Goal: Information Seeking & Learning: Learn about a topic

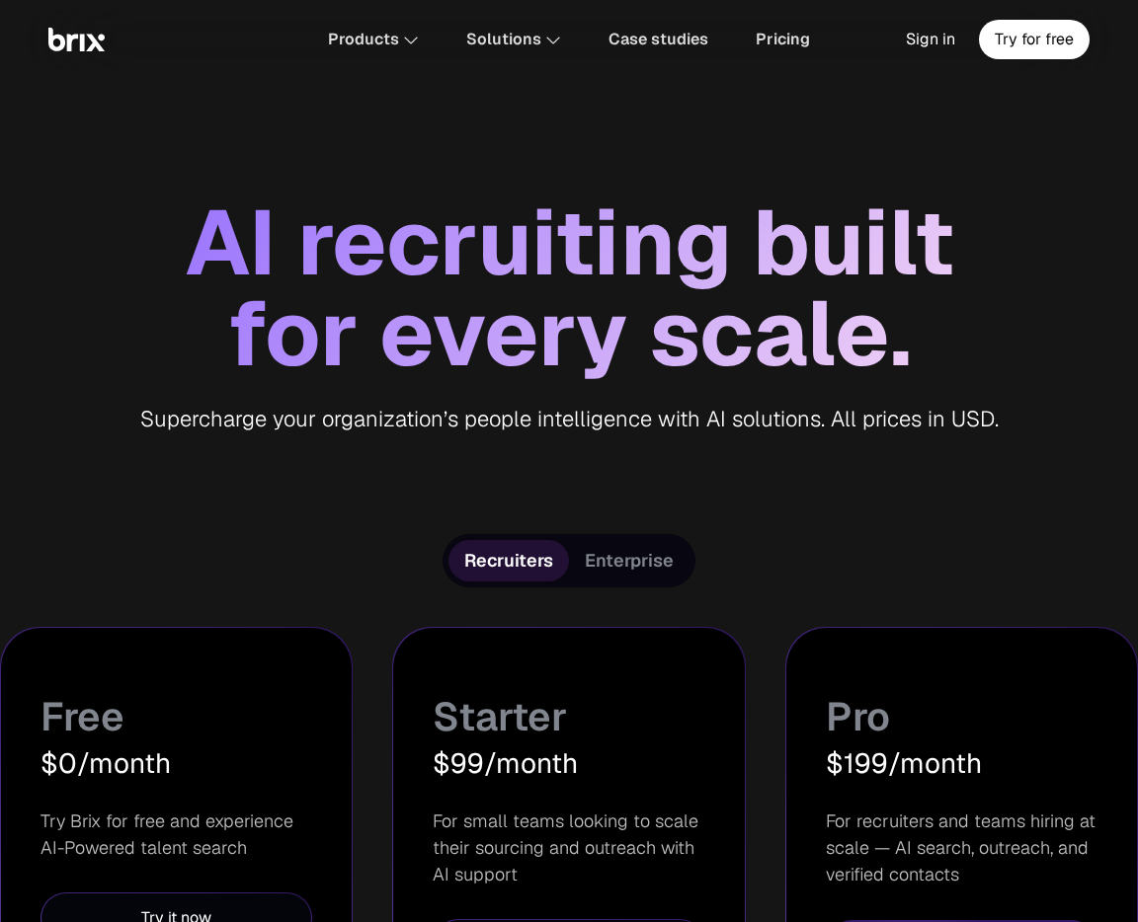
click at [870, 238] on div "AI recruiting built" at bounding box center [569, 242] width 1138 height 91
click at [73, 31] on img at bounding box center [76, 40] width 56 height 24
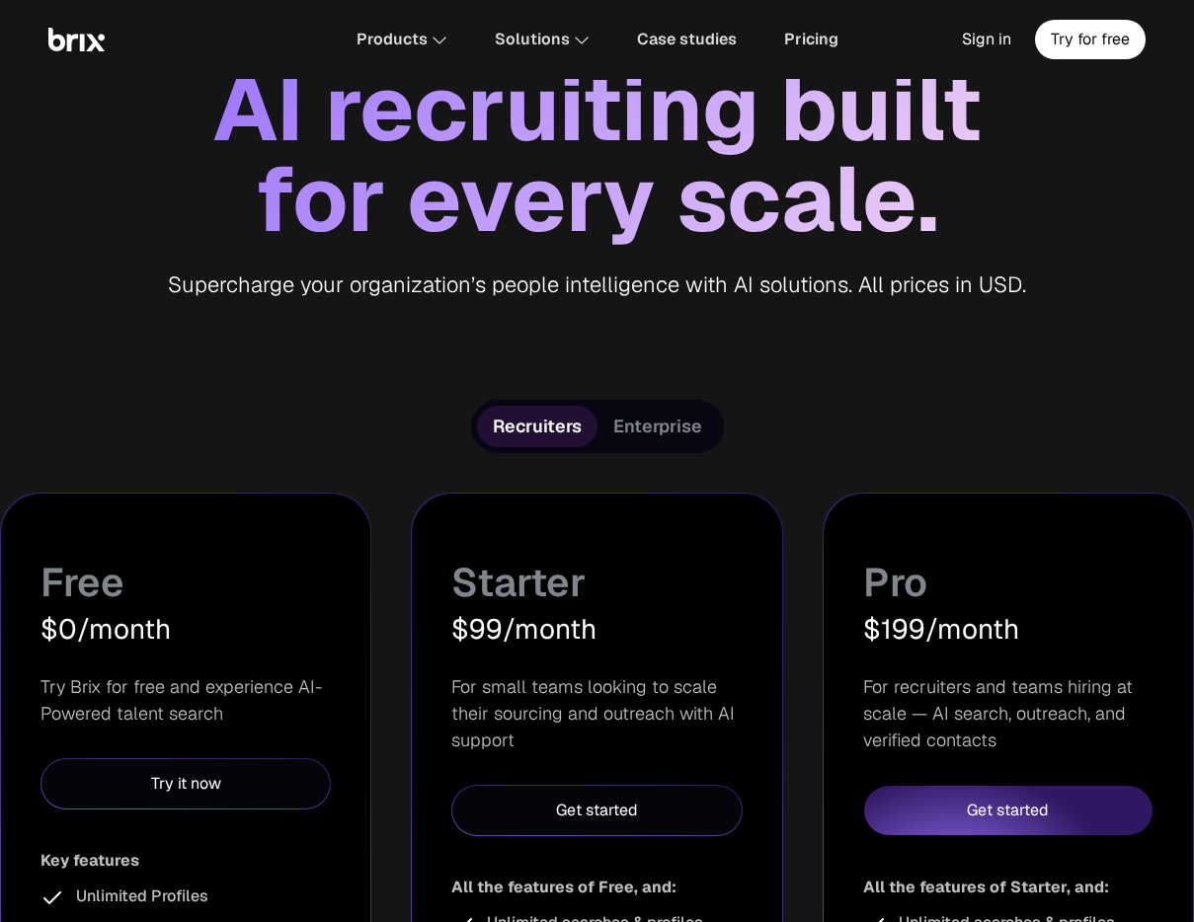
scroll to position [144, 0]
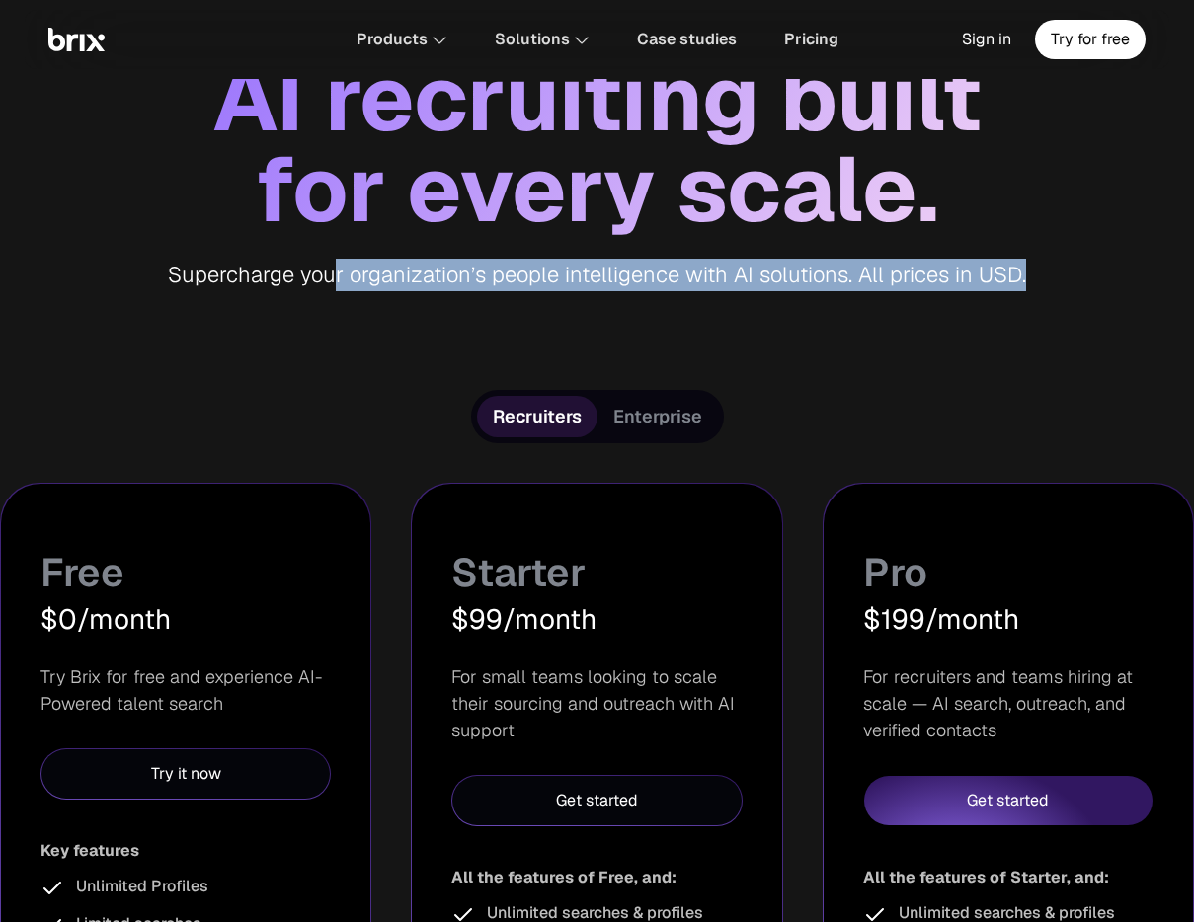
drag, startPoint x: 1040, startPoint y: 264, endPoint x: 342, endPoint y: 282, distance: 698.4
click at [342, 282] on div "Supercharge your organization’s people intelligence with AI solutions. All pric…" at bounding box center [597, 275] width 1194 height 33
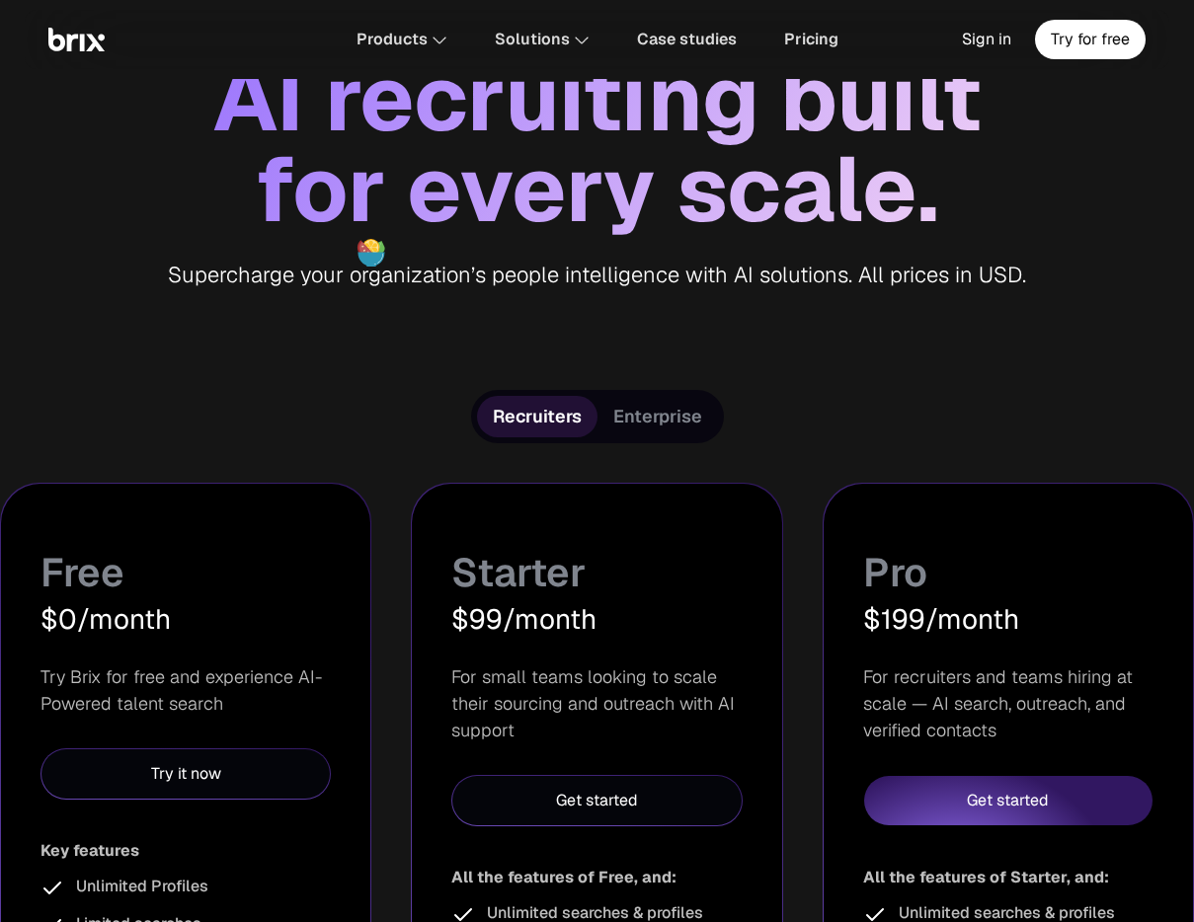
click at [694, 413] on span "Enterprise" at bounding box center [657, 417] width 89 height 24
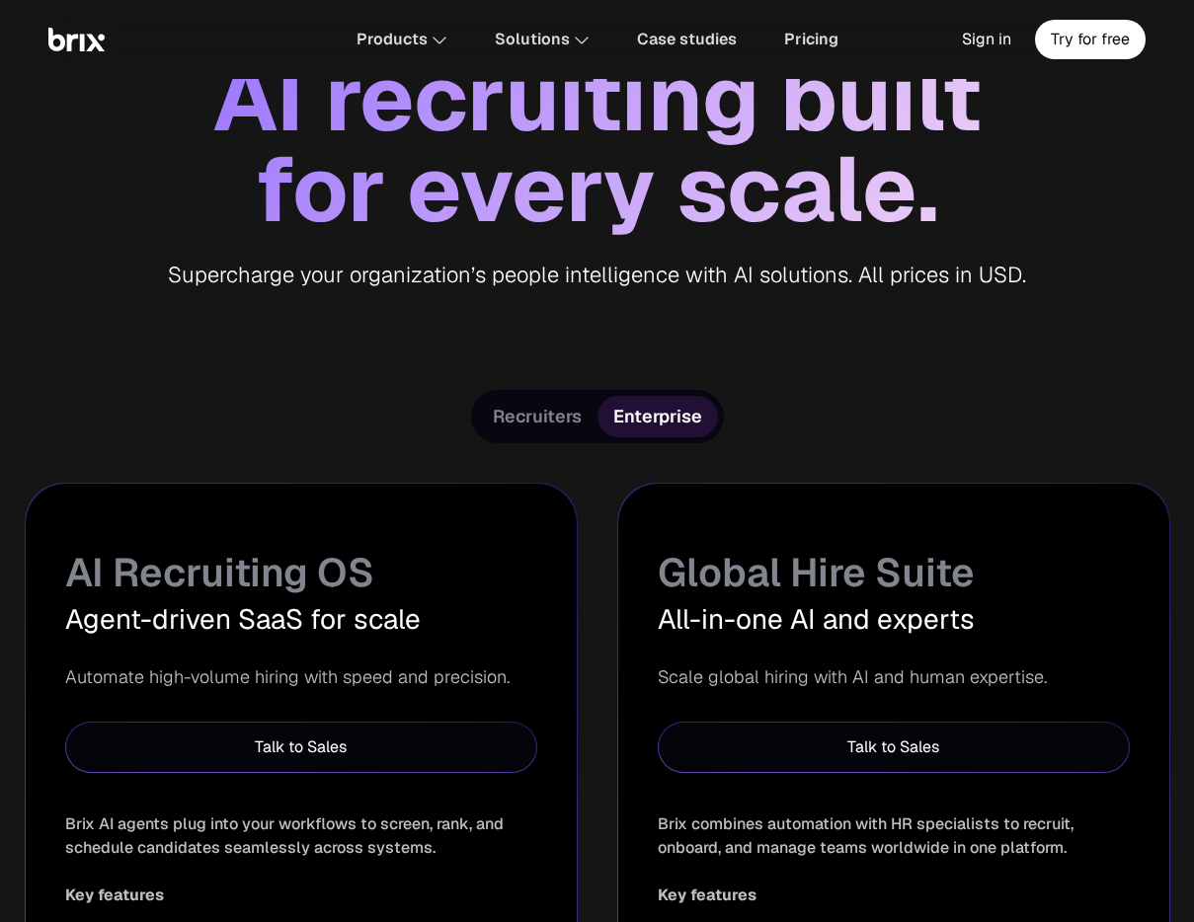
click at [543, 425] on span "Recruiters" at bounding box center [537, 417] width 89 height 24
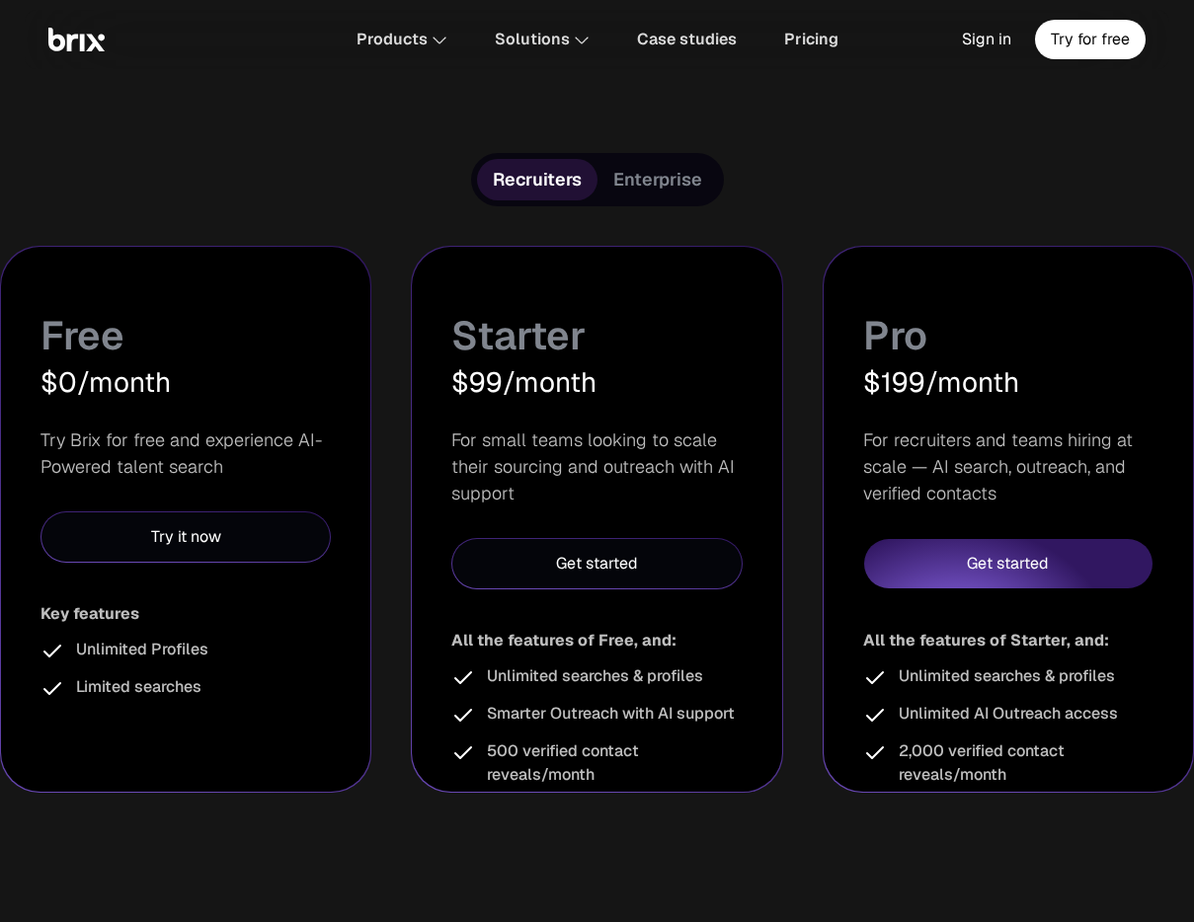
scroll to position [401, 0]
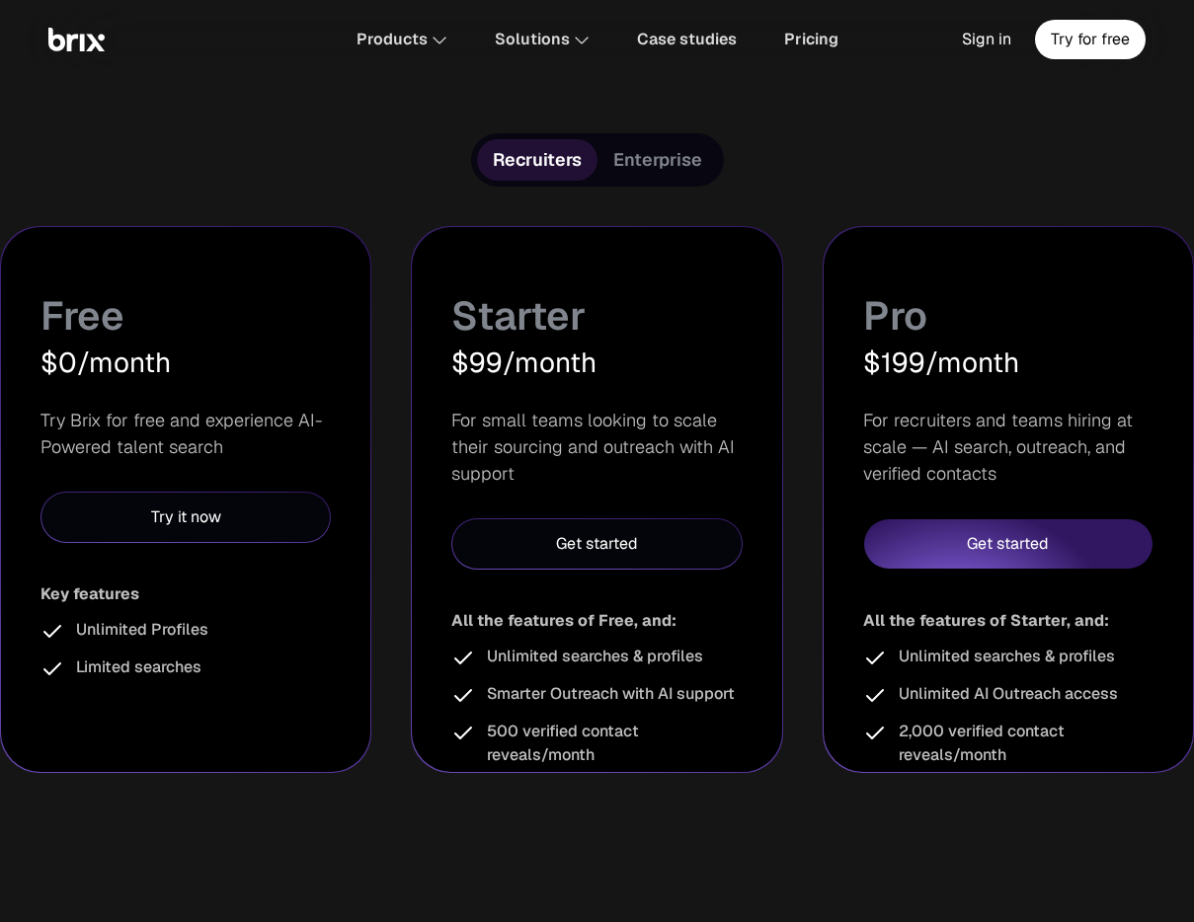
click at [675, 175] on div "Enterprise" at bounding box center [657, 159] width 120 height 41
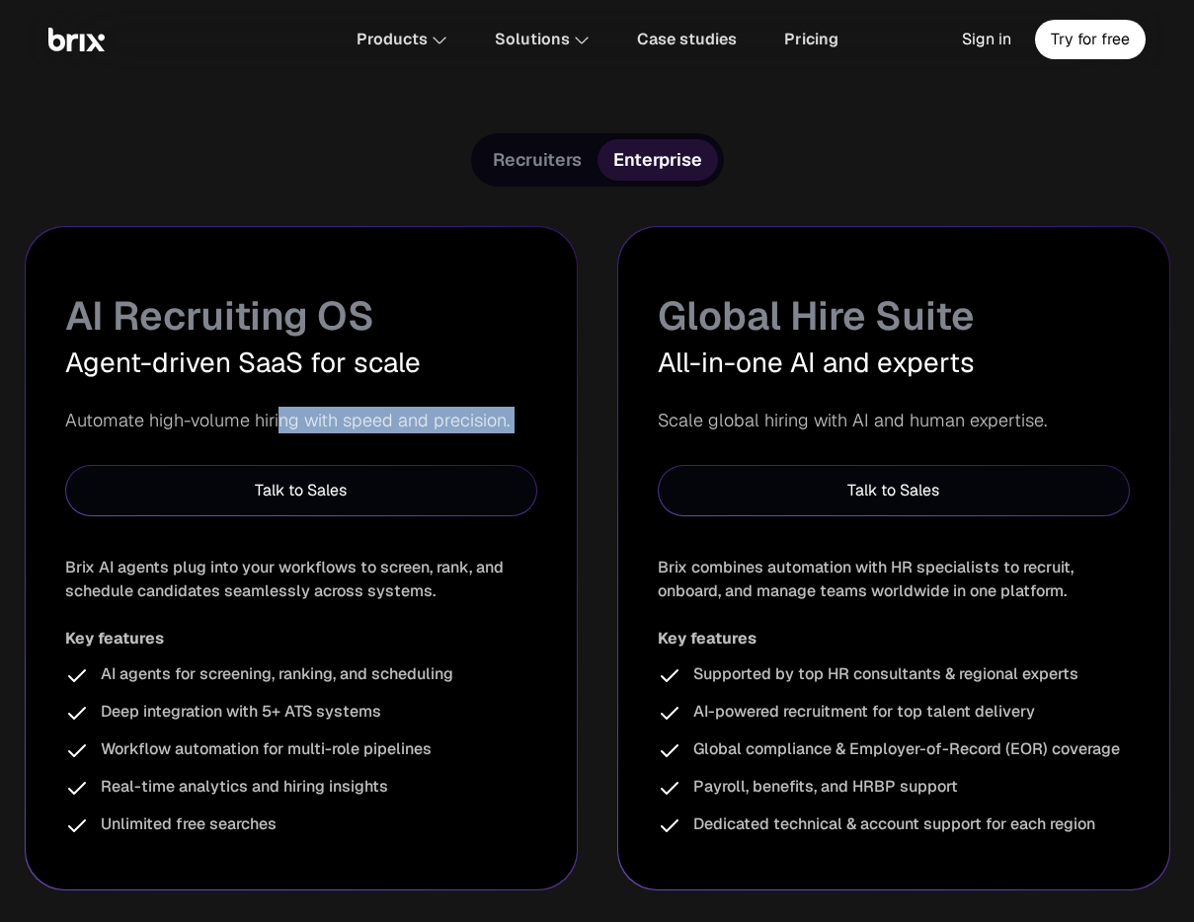
drag, startPoint x: 274, startPoint y: 417, endPoint x: 508, endPoint y: 433, distance: 234.6
click at [508, 433] on div "AI Recruiting OS Agent-driven SaaS for scale Automate high-volume hiring with s…" at bounding box center [301, 558] width 551 height 663
click at [527, 443] on div "AI Recruiting OS Agent-driven SaaS for scale Automate high-volume hiring with s…" at bounding box center [301, 558] width 551 height 663
drag, startPoint x: 470, startPoint y: 421, endPoint x: 487, endPoint y: 423, distance: 16.9
click at [487, 423] on p "Automate high-volume hiring with speed and precision." at bounding box center [301, 420] width 472 height 27
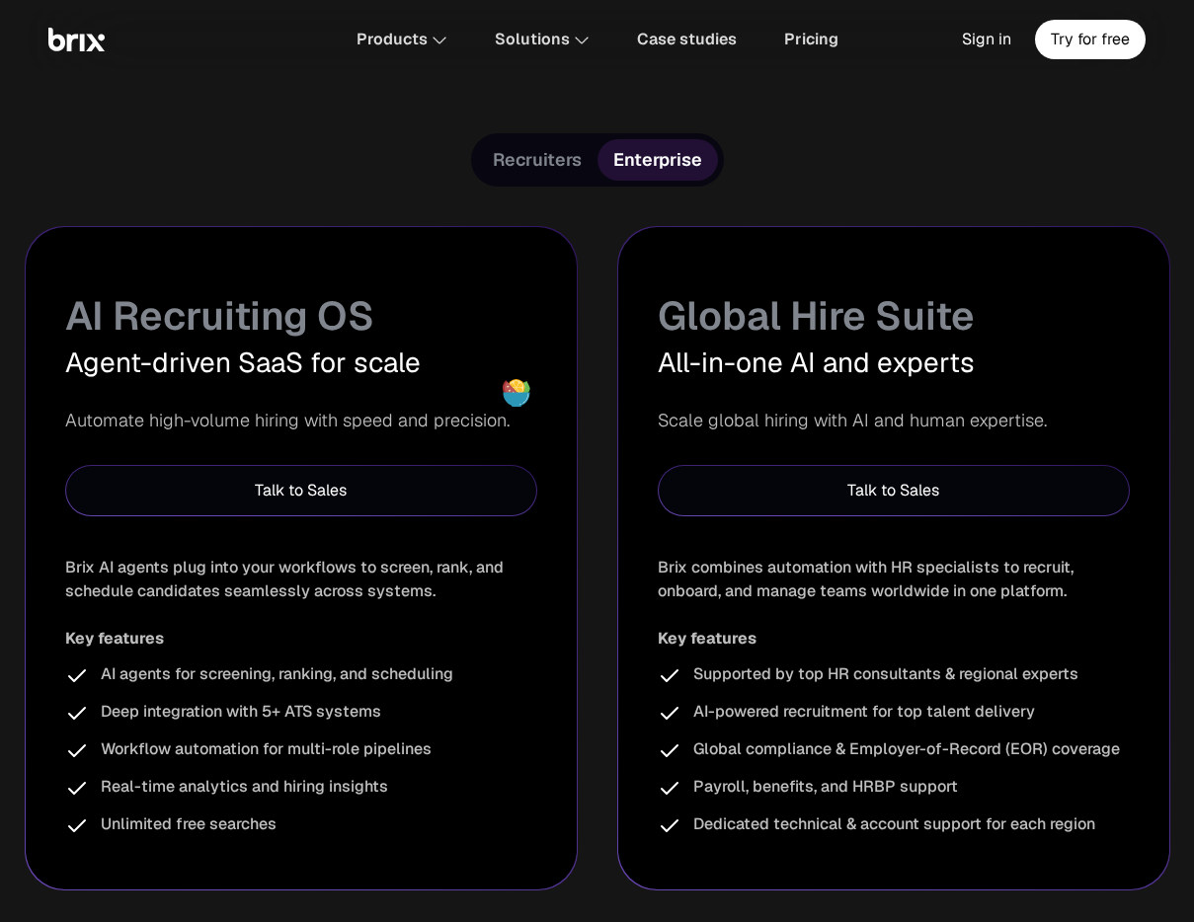
click at [641, 518] on div "Global Hire Suite All-in-one AI and experts Scale global hiring with AI and hum…" at bounding box center [893, 558] width 551 height 663
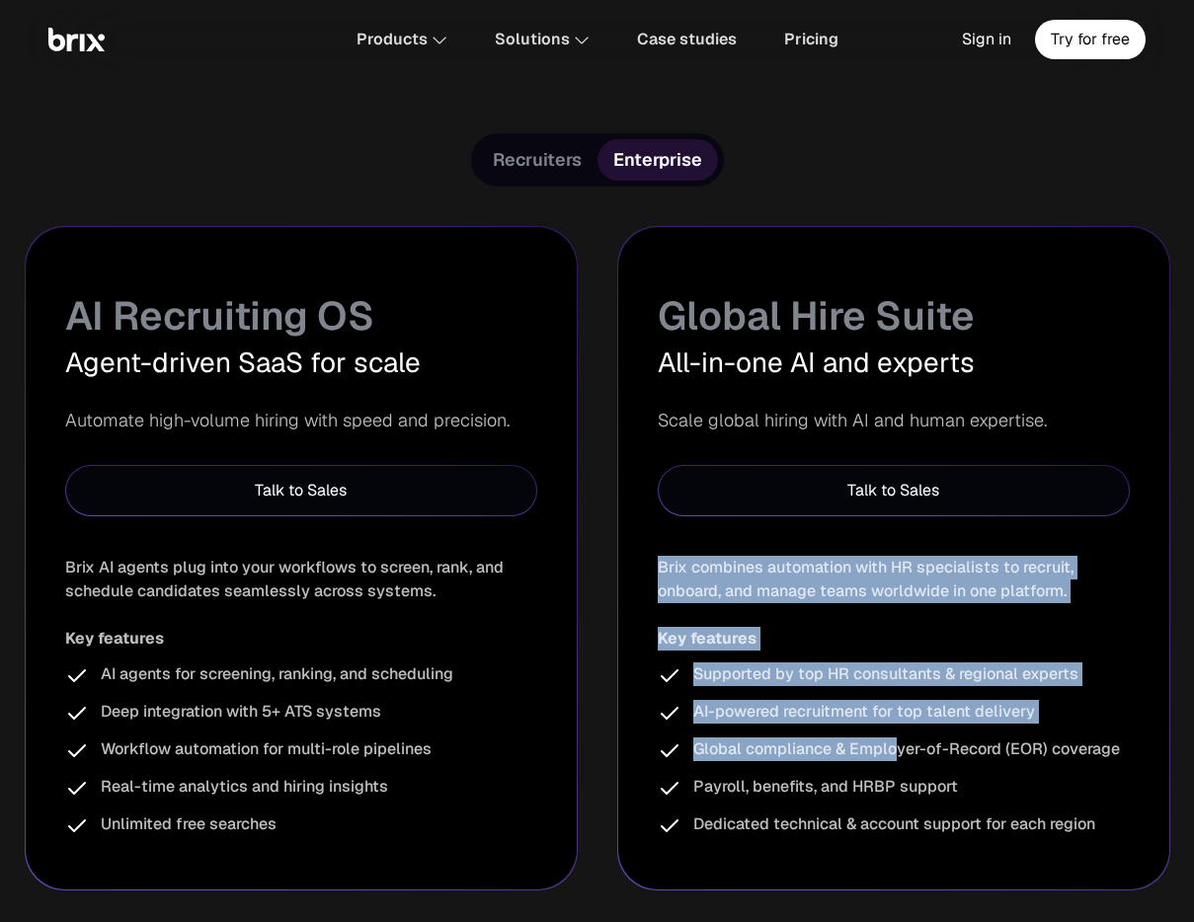
drag, startPoint x: 661, startPoint y: 565, endPoint x: 942, endPoint y: 768, distance: 347.2
click at [923, 759] on div "Global Hire Suite All-in-one AI and experts Scale global hiring with AI and hum…" at bounding box center [893, 558] width 551 height 663
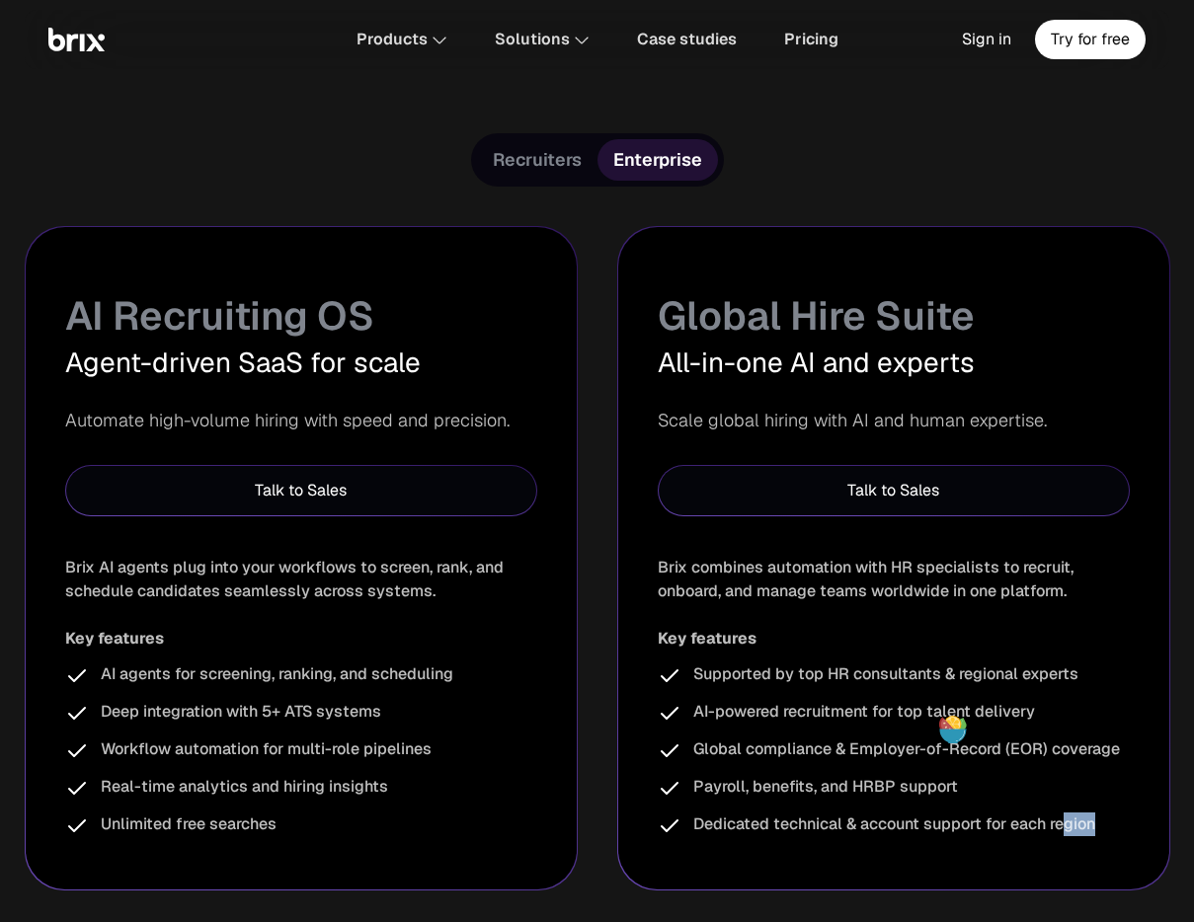
drag, startPoint x: 1071, startPoint y: 836, endPoint x: 1085, endPoint y: 855, distance: 23.3
click at [1084, 854] on div "Global Hire Suite All-in-one AI and experts Scale global hiring with AI and hum…" at bounding box center [893, 558] width 551 height 663
click at [1062, 808] on div "Supported by top HR consultants & regional experts AI-powered recruitment for t…" at bounding box center [894, 751] width 472 height 176
click at [883, 562] on div "Brix combines automation with HR specialists to recruit, onboard, and manage te…" at bounding box center [894, 579] width 472 height 47
click at [553, 165] on span "Recruiters" at bounding box center [537, 160] width 89 height 24
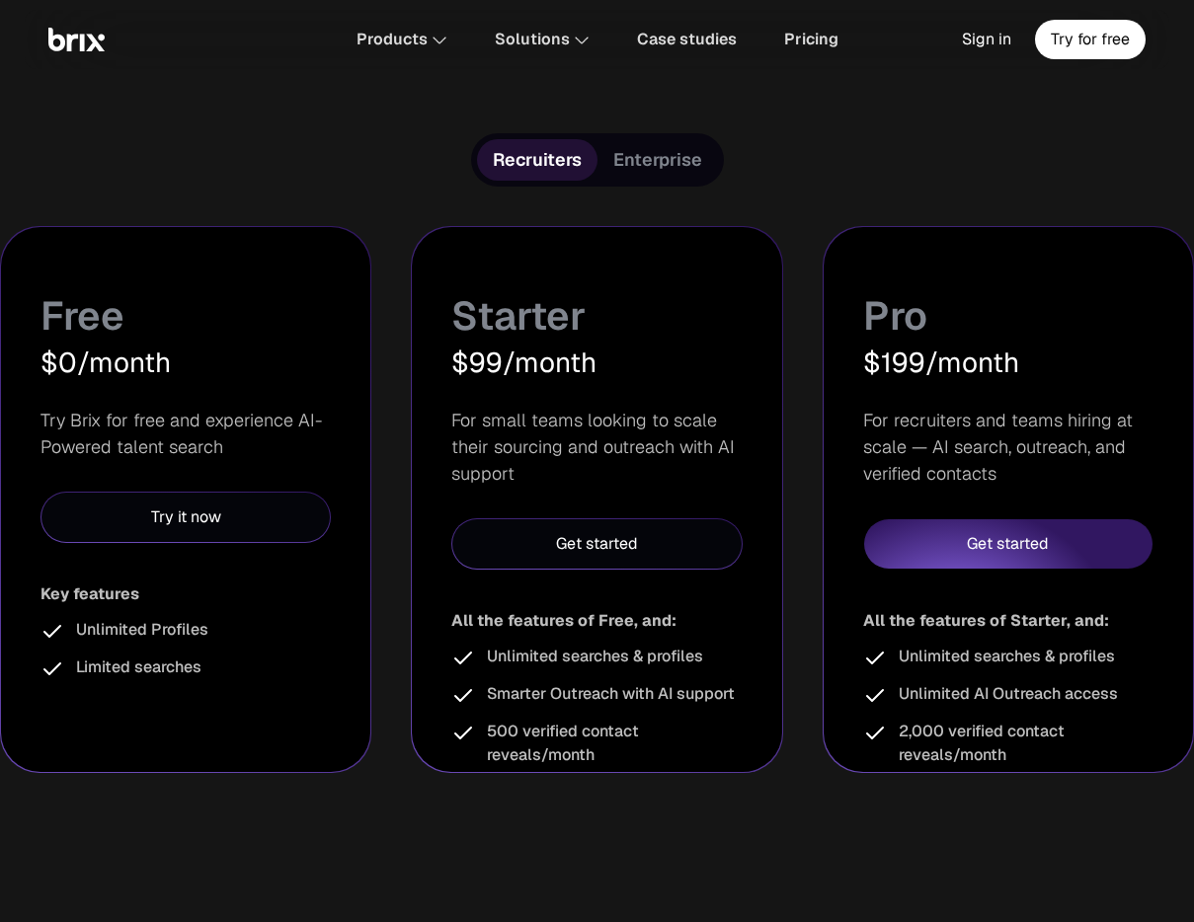
click at [668, 155] on span "Enterprise" at bounding box center [657, 160] width 89 height 24
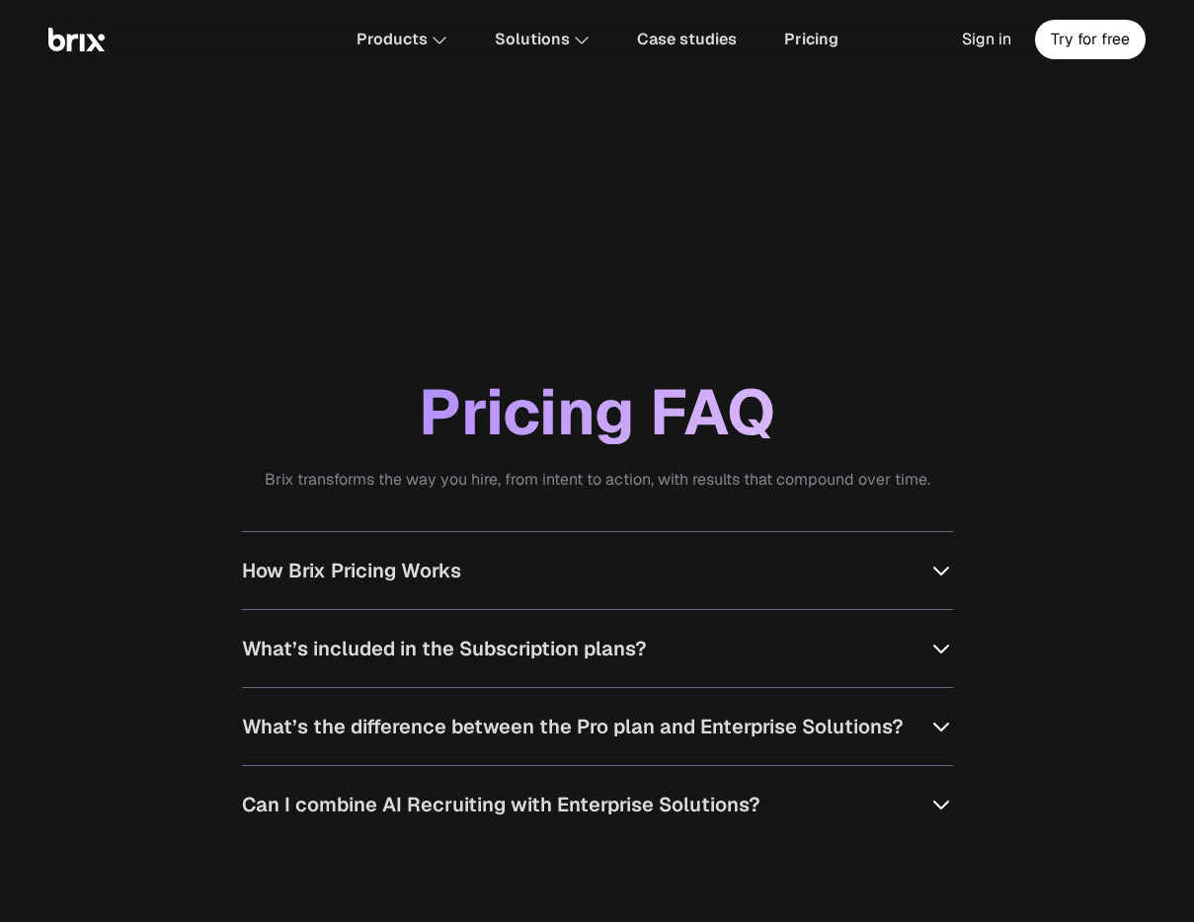
scroll to position [1730, 0]
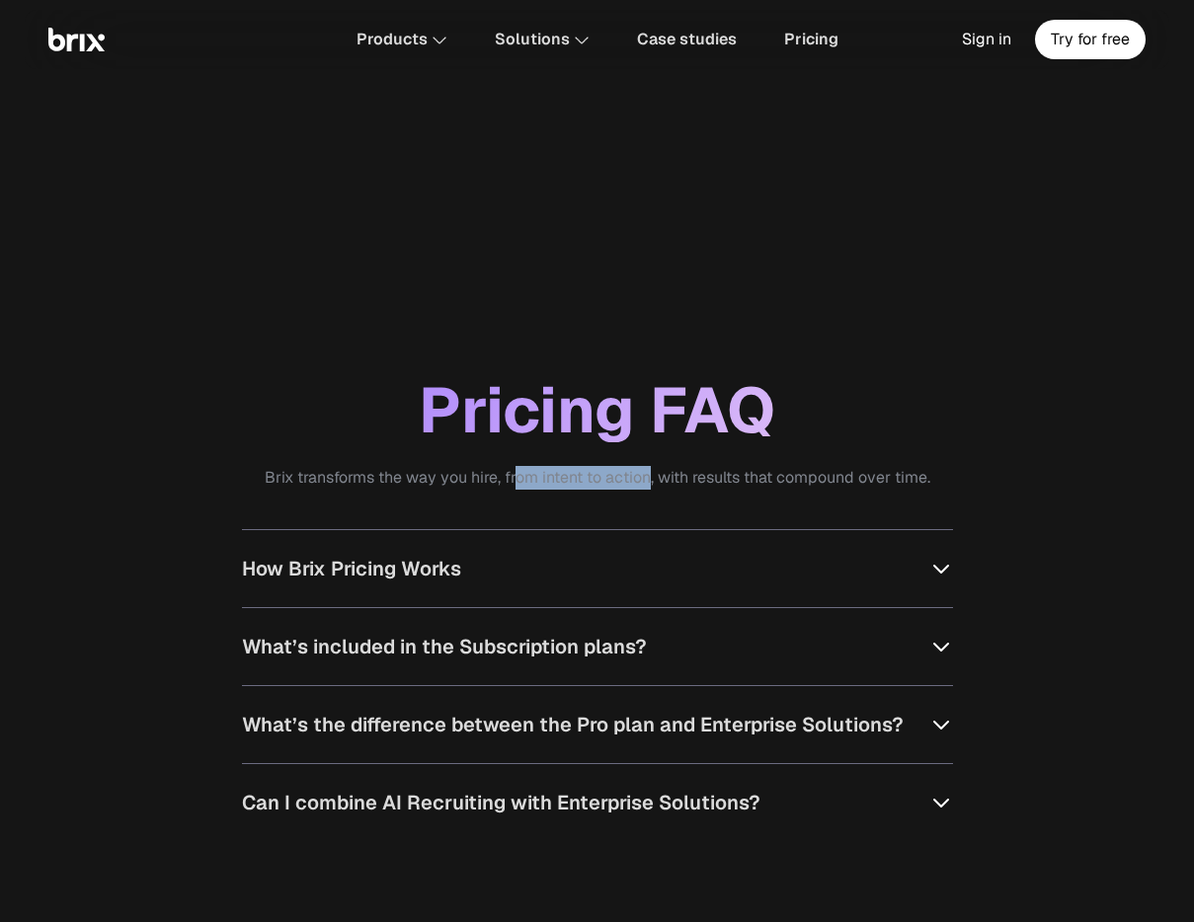
drag, startPoint x: 513, startPoint y: 482, endPoint x: 647, endPoint y: 472, distance: 133.7
click at [647, 472] on div "Brix transforms the way you hire, from intent to action, with results that comp…" at bounding box center [597, 478] width 1194 height 24
click at [720, 491] on section "Pricing FAQ Brix transforms the way you hire, from intent to action, with resul…" at bounding box center [597, 610] width 1194 height 462
drag, startPoint x: 730, startPoint y: 482, endPoint x: 854, endPoint y: 484, distance: 124.4
click at [854, 484] on div "Brix transforms the way you hire, from intent to action, with results that comp…" at bounding box center [597, 478] width 1194 height 24
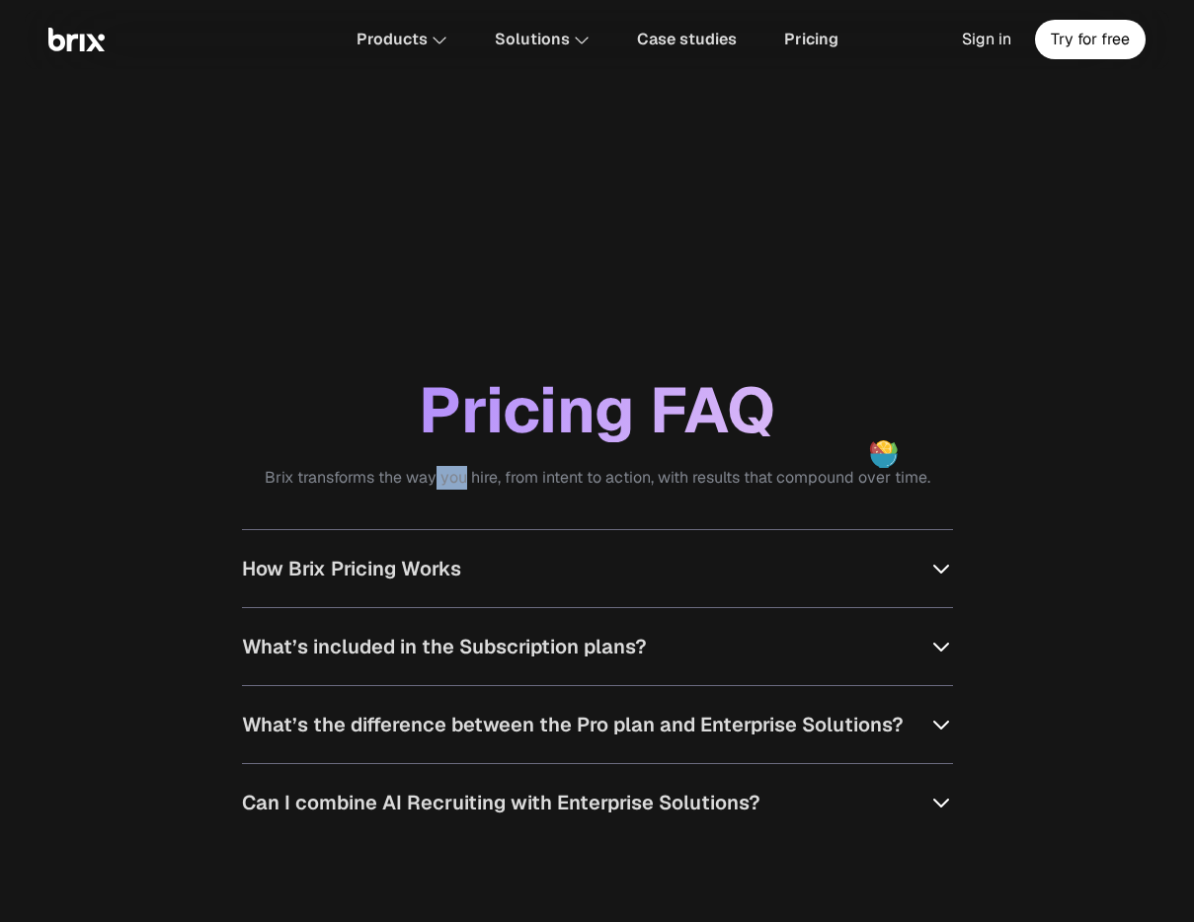
drag, startPoint x: 440, startPoint y: 476, endPoint x: 547, endPoint y: 482, distance: 106.8
click at [533, 480] on div "Brix transforms the way you hire, from intent to action, with results that comp…" at bounding box center [597, 478] width 1194 height 24
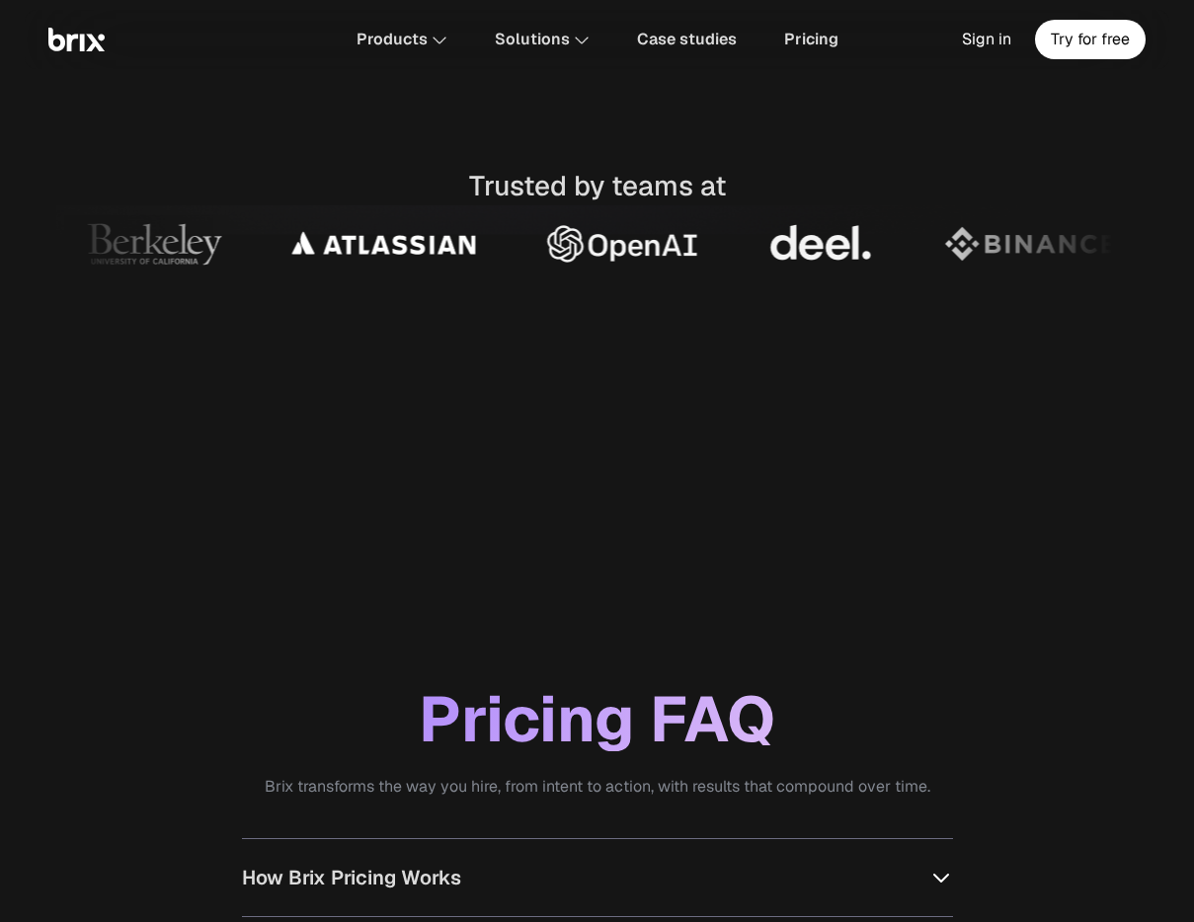
scroll to position [0, 0]
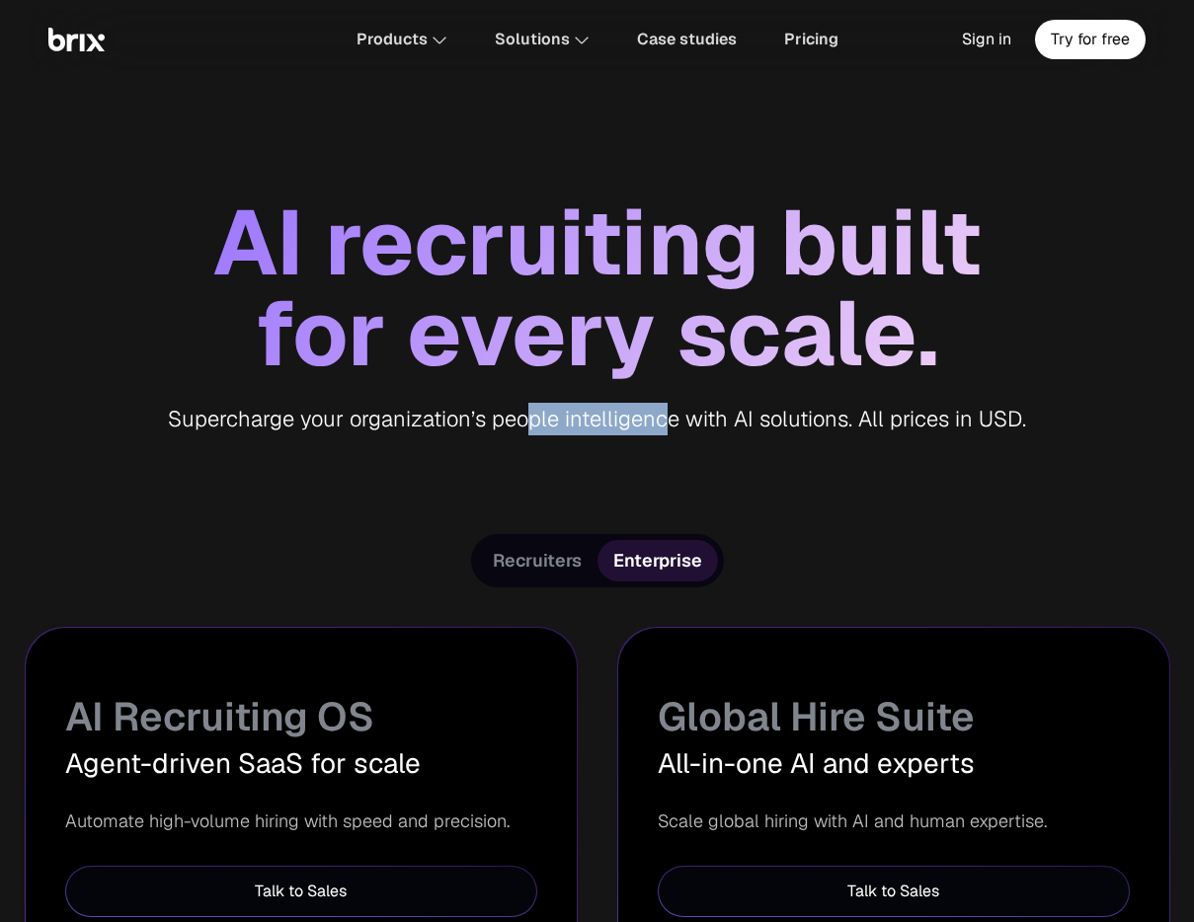
drag, startPoint x: 604, startPoint y: 413, endPoint x: 663, endPoint y: 414, distance: 58.3
click at [663, 414] on div "Supercharge your organization’s people intelligence with AI solutions. All pric…" at bounding box center [597, 419] width 1194 height 33
click at [813, 412] on div "Supercharge your organization’s people intelligence with AI solutions. All pric…" at bounding box center [597, 419] width 1194 height 33
click at [881, 413] on div "Supercharge your organization’s people intelligence with AI solutions. All pric…" at bounding box center [597, 419] width 1194 height 33
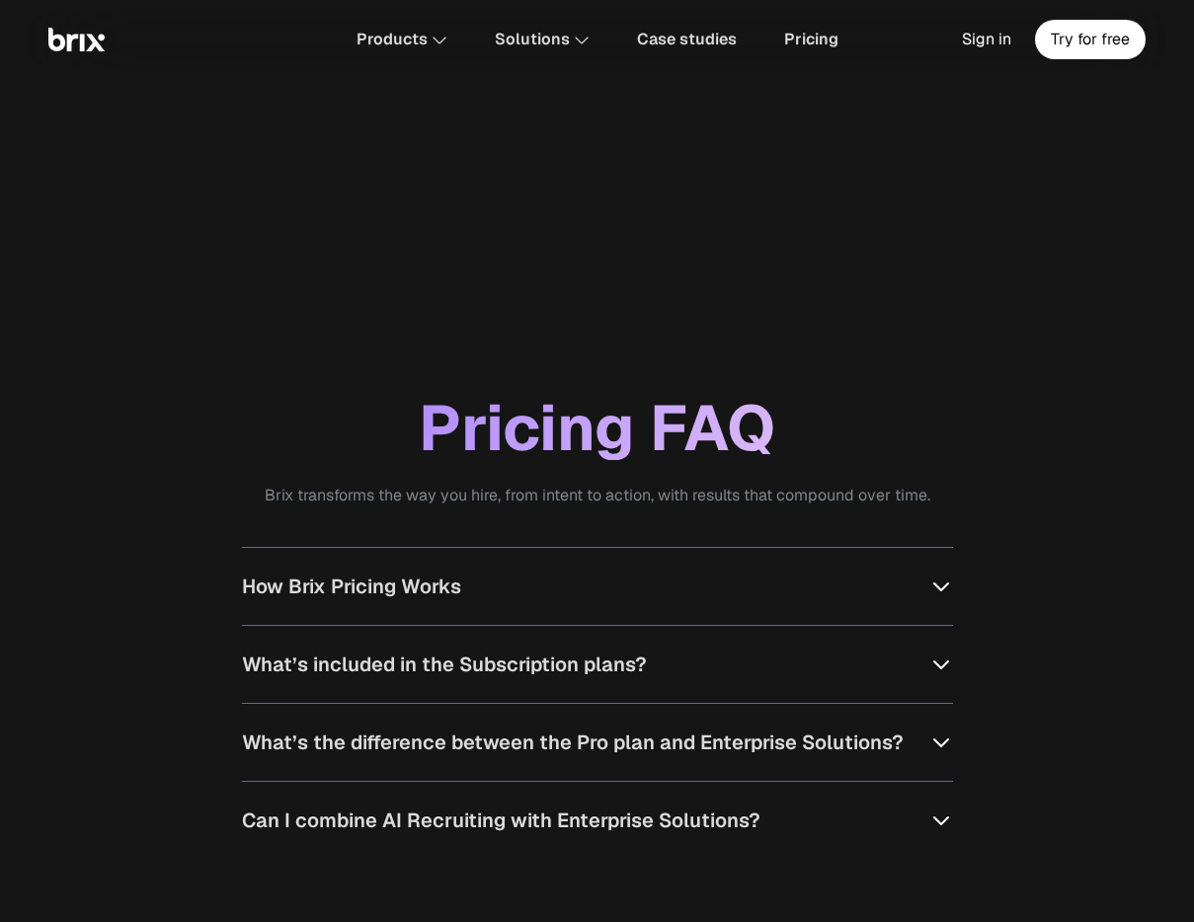
scroll to position [1716, 0]
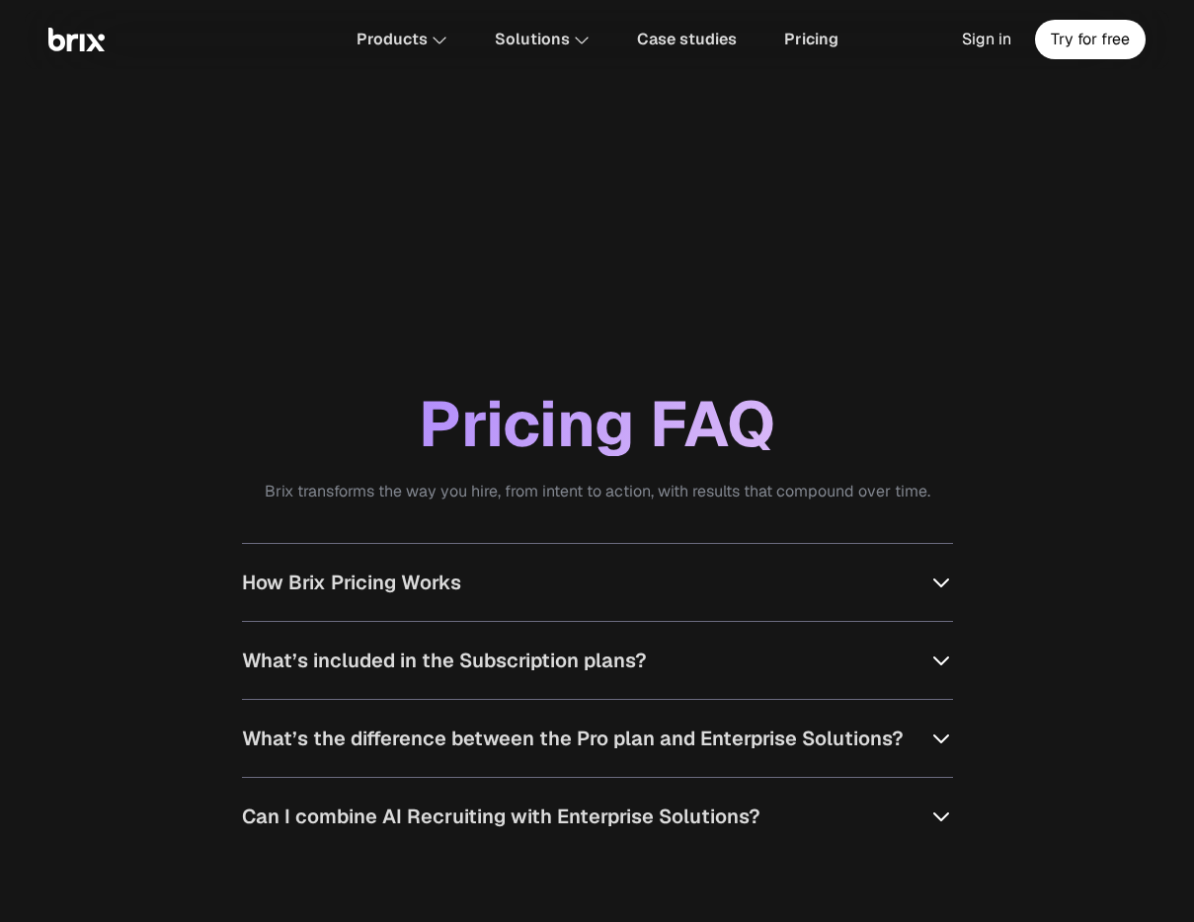
click at [570, 492] on div "Brix transforms the way you hire, from intent to action, with results that comp…" at bounding box center [597, 492] width 1194 height 24
click at [455, 610] on button "How Brix Pricing Works" at bounding box center [597, 582] width 711 height 77
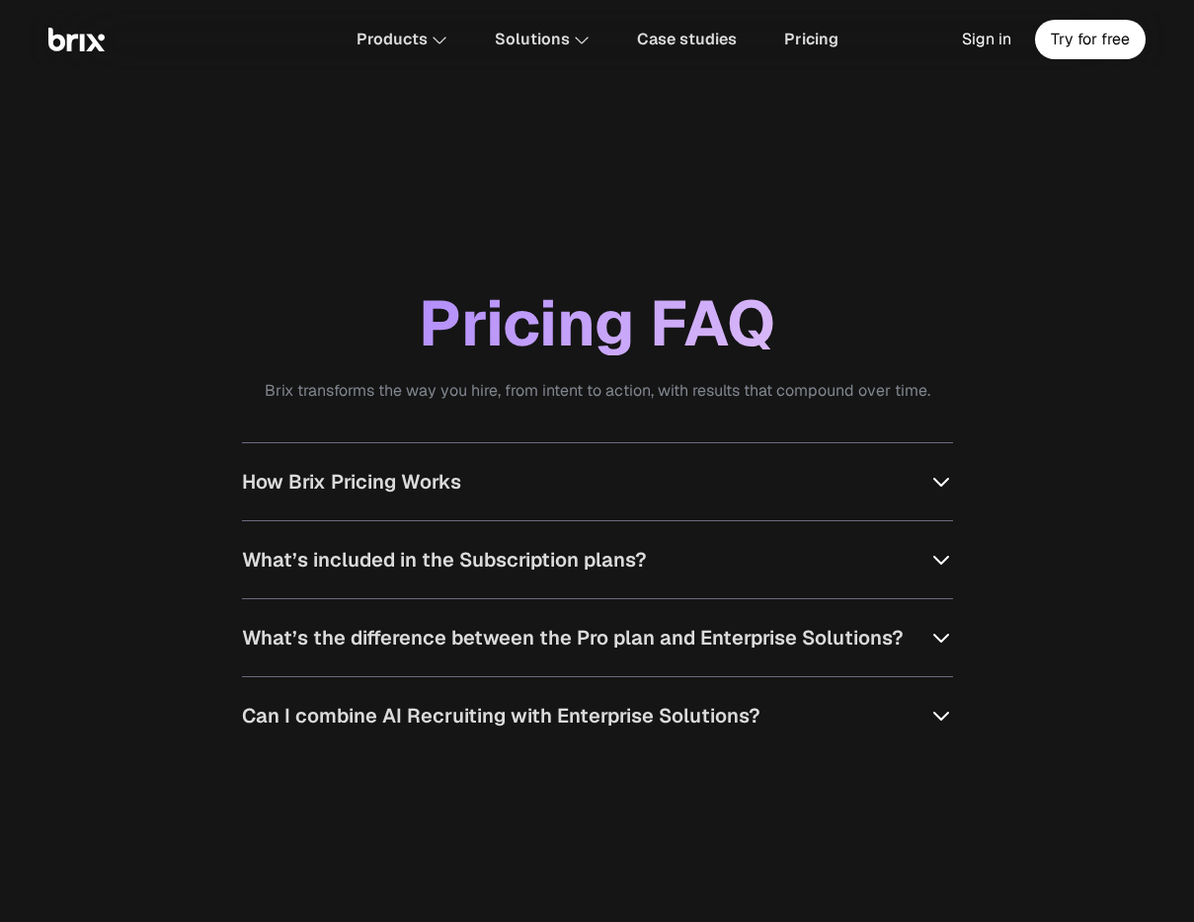
scroll to position [1846, 0]
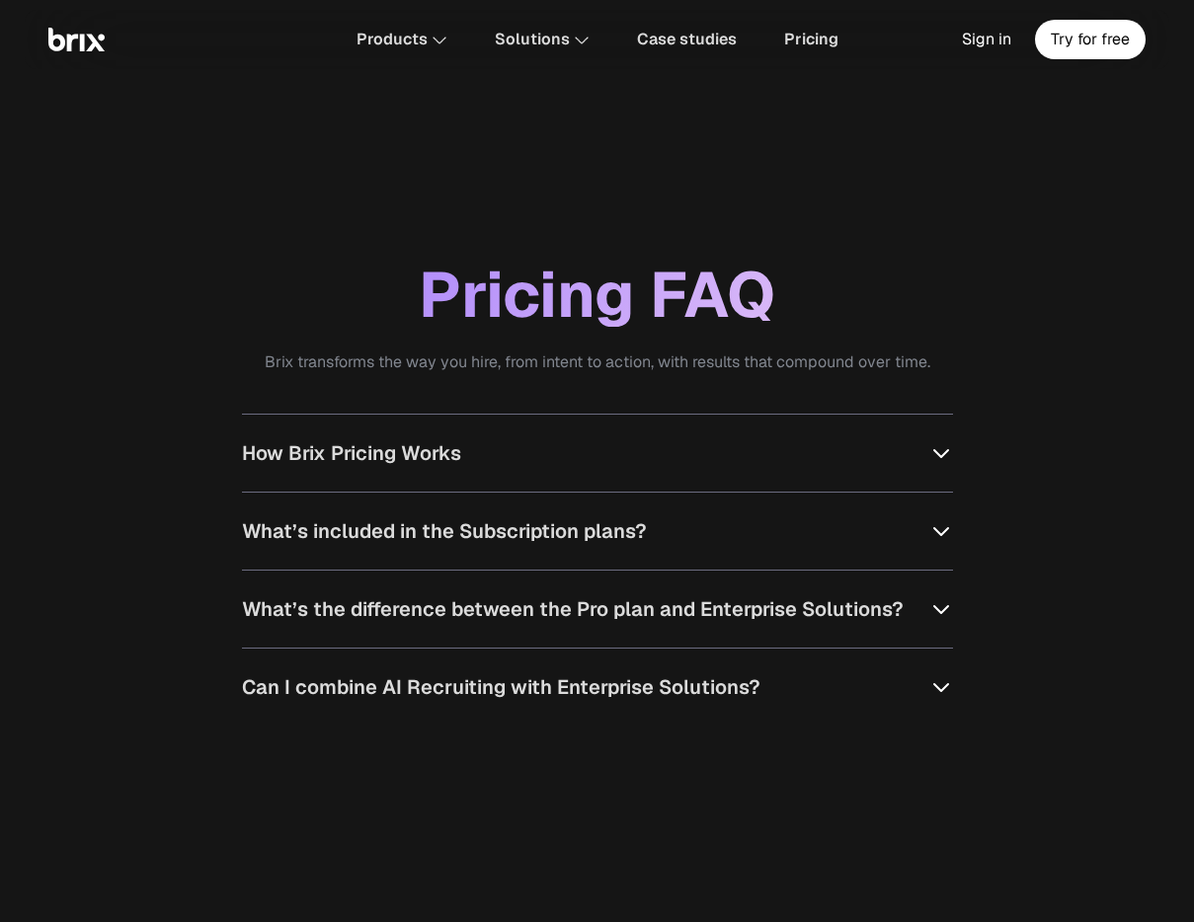
click at [945, 457] on icon at bounding box center [941, 453] width 24 height 24
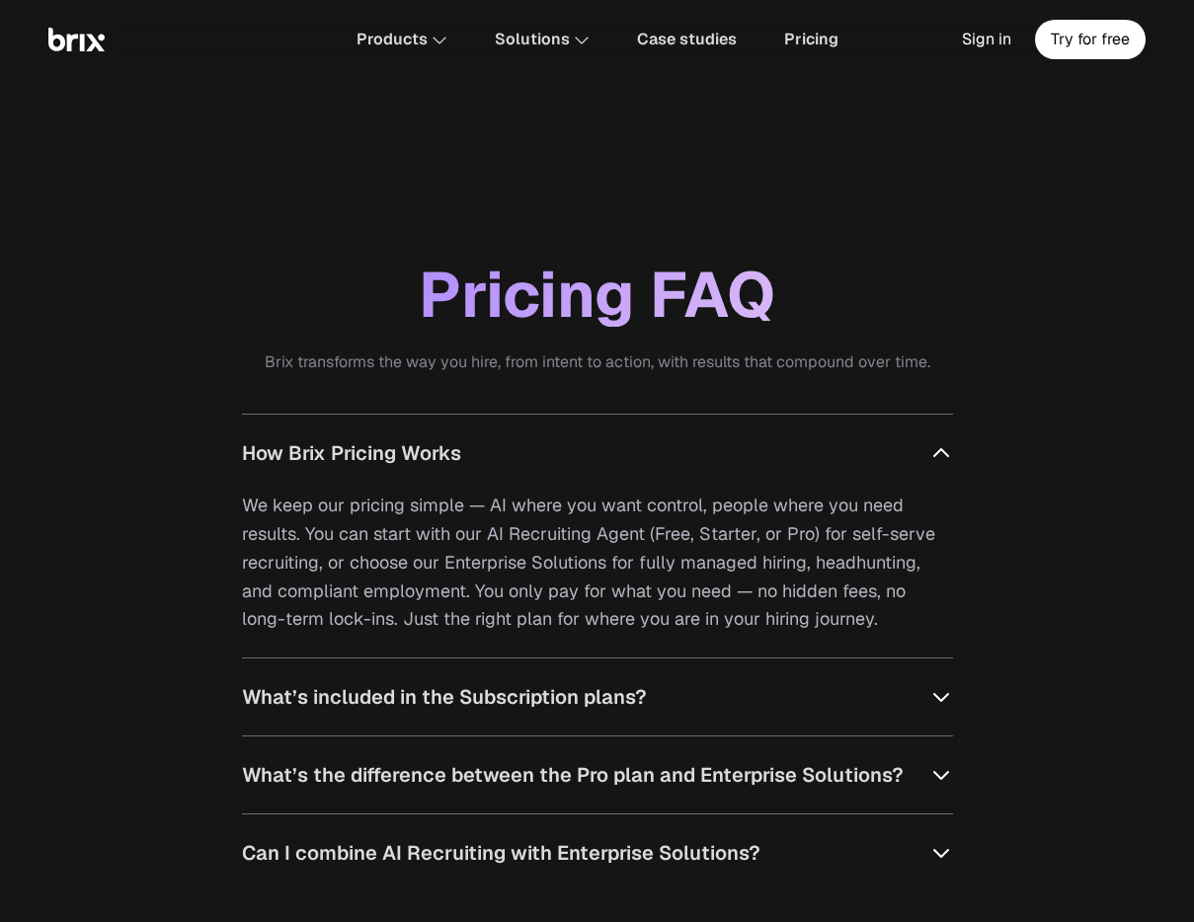
click at [929, 698] on icon at bounding box center [941, 697] width 24 height 24
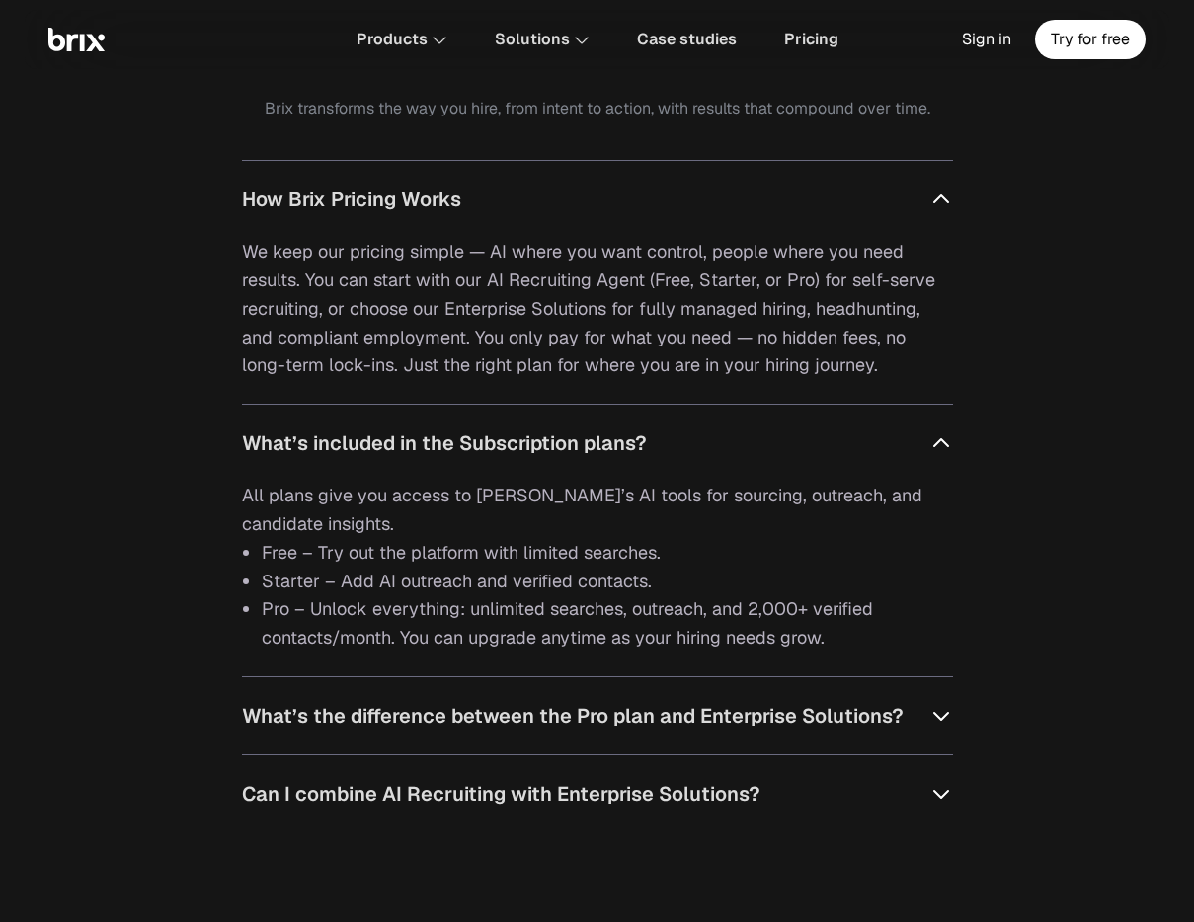
click at [929, 708] on icon at bounding box center [941, 716] width 24 height 24
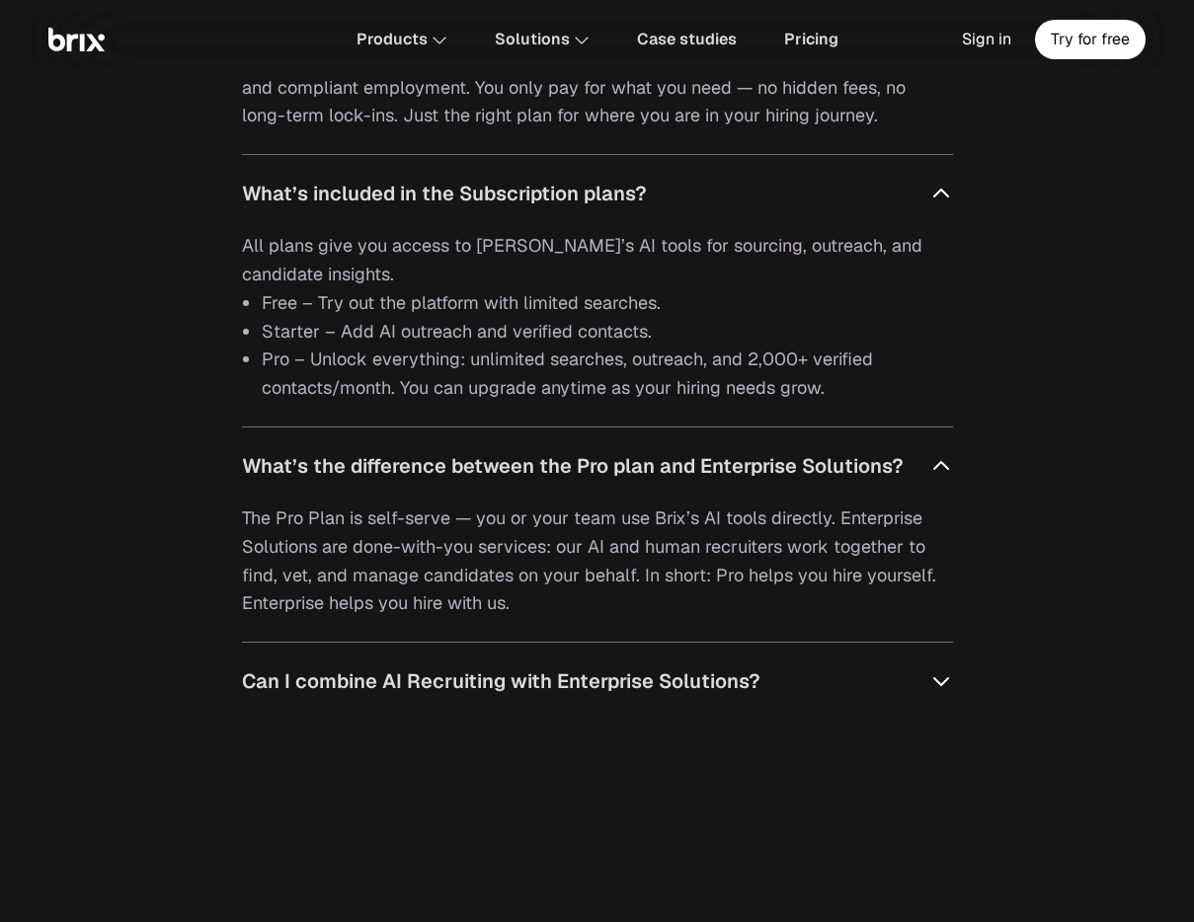
scroll to position [2350, 0]
click at [940, 680] on icon at bounding box center [941, 680] width 24 height 24
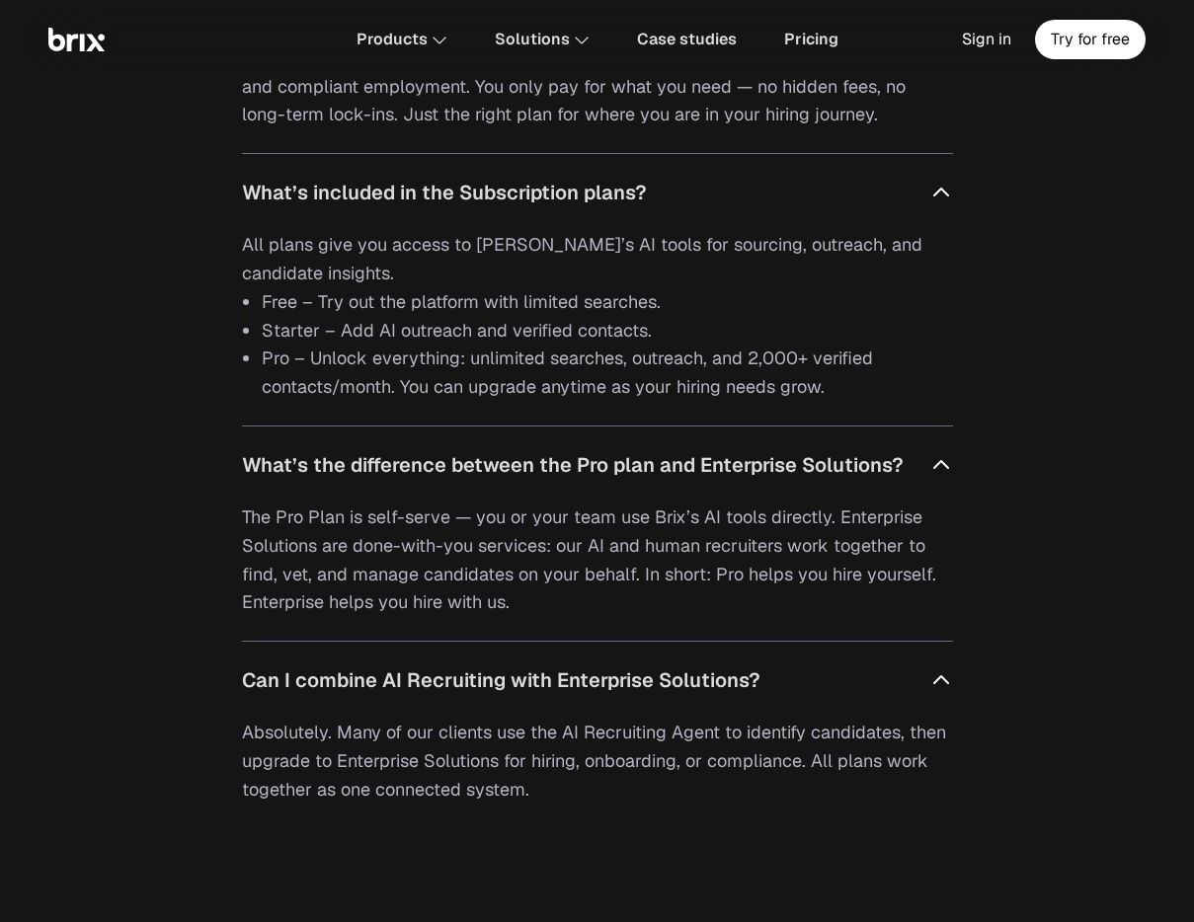
click at [944, 463] on icon at bounding box center [941, 464] width 14 height 7
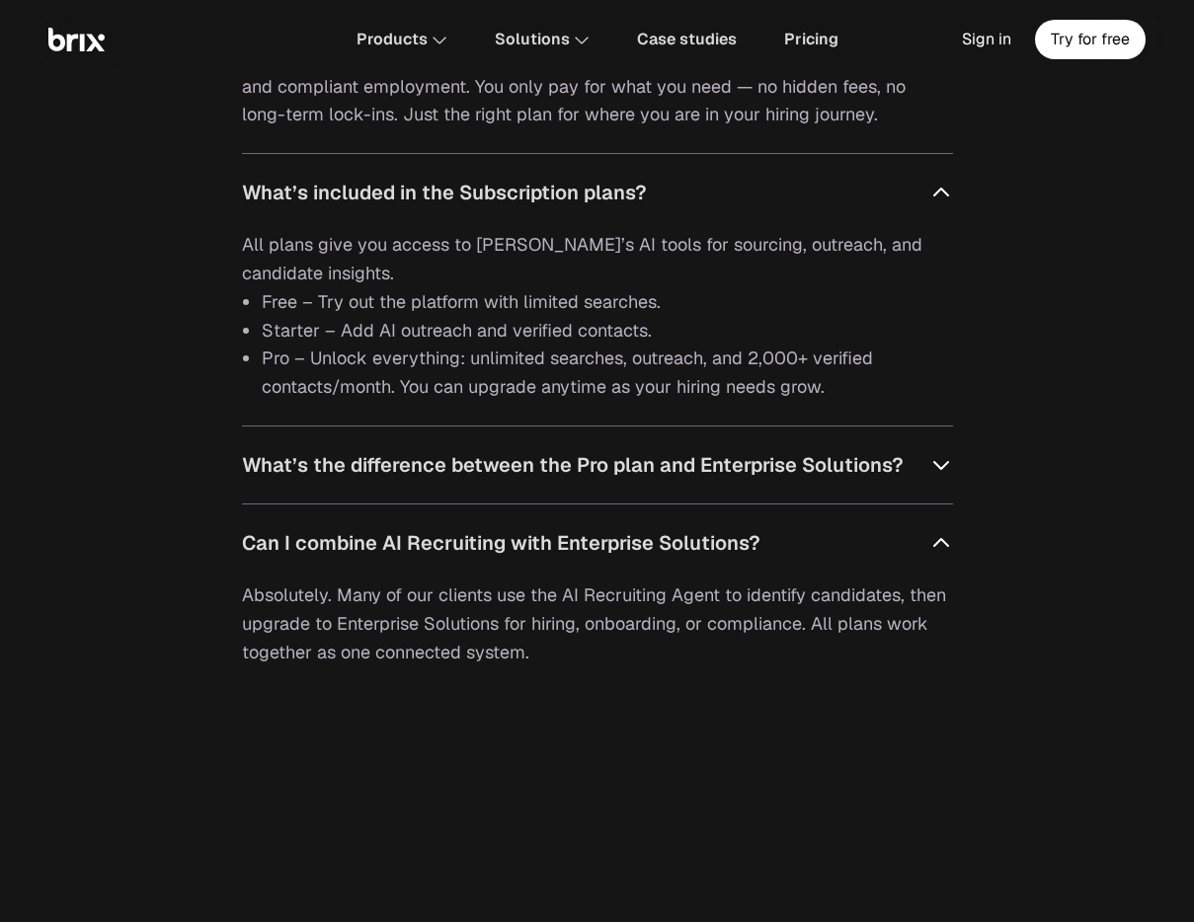
click at [617, 193] on span "What’s included in the Subscription plans?" at bounding box center [444, 193] width 405 height 30
click at [564, 194] on span "What’s included in the Subscription plans?" at bounding box center [444, 193] width 405 height 30
click at [524, 190] on span "What’s included in the Subscription plans?" at bounding box center [444, 193] width 405 height 30
click at [453, 189] on span "What’s included in the Subscription plans?" at bounding box center [444, 193] width 405 height 30
click at [286, 186] on span "What’s included in the Subscription plans?" at bounding box center [444, 193] width 405 height 30
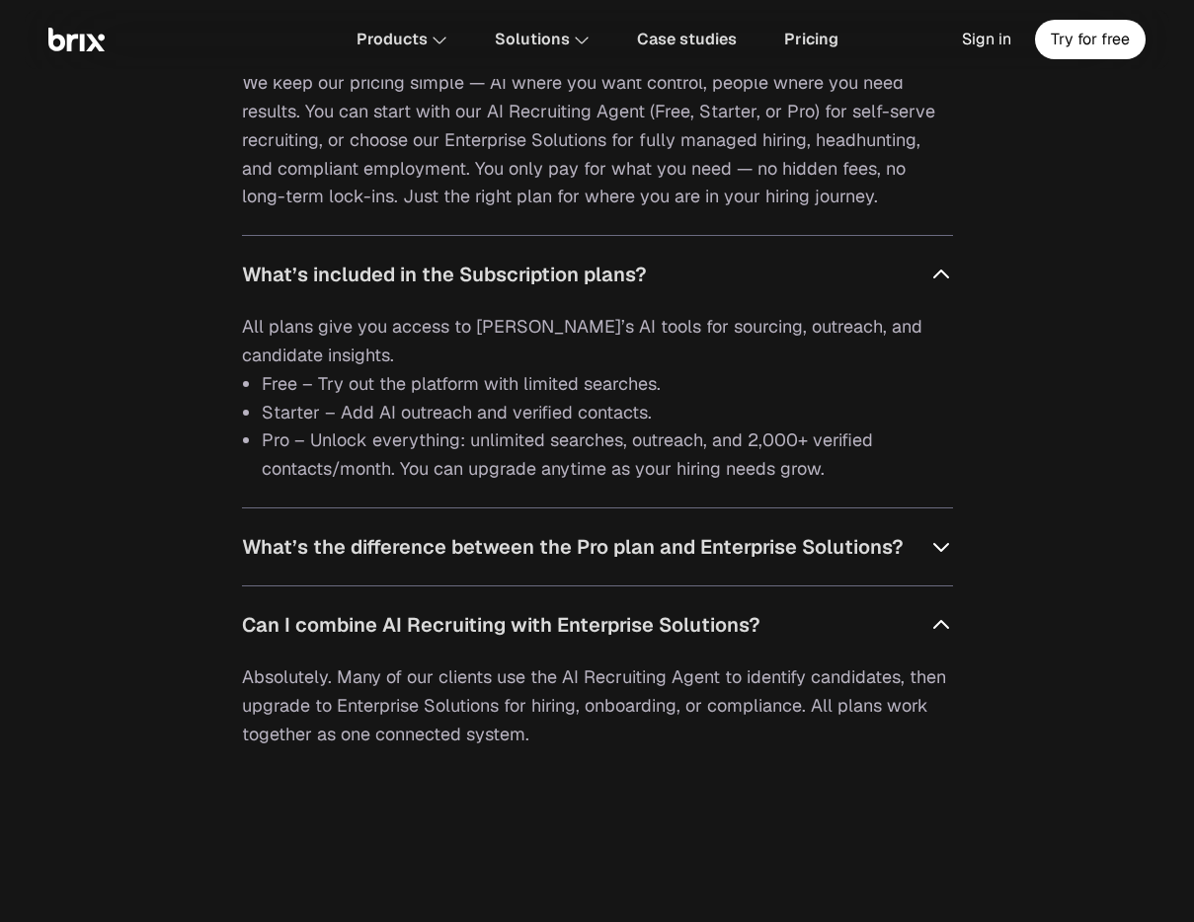
scroll to position [2127, 0]
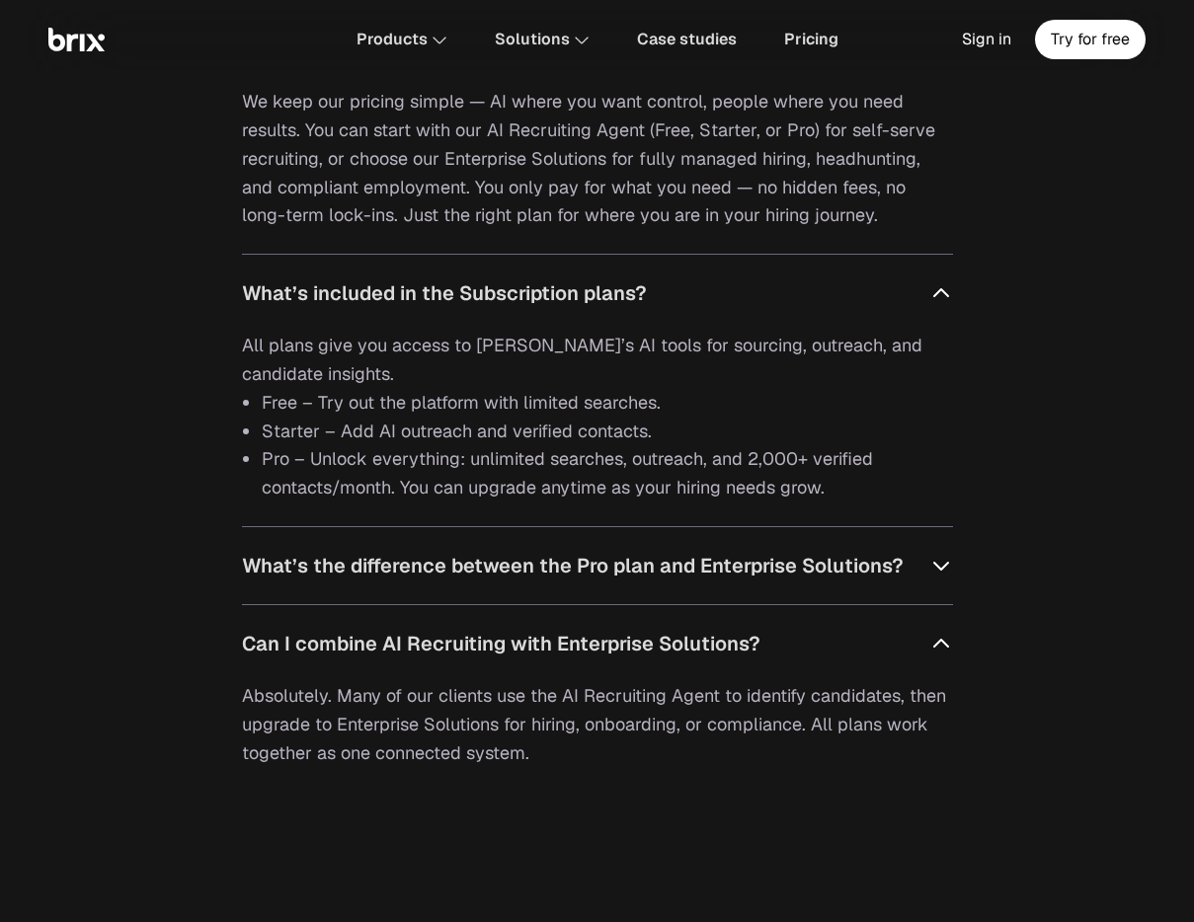
scroll to position [2279, 0]
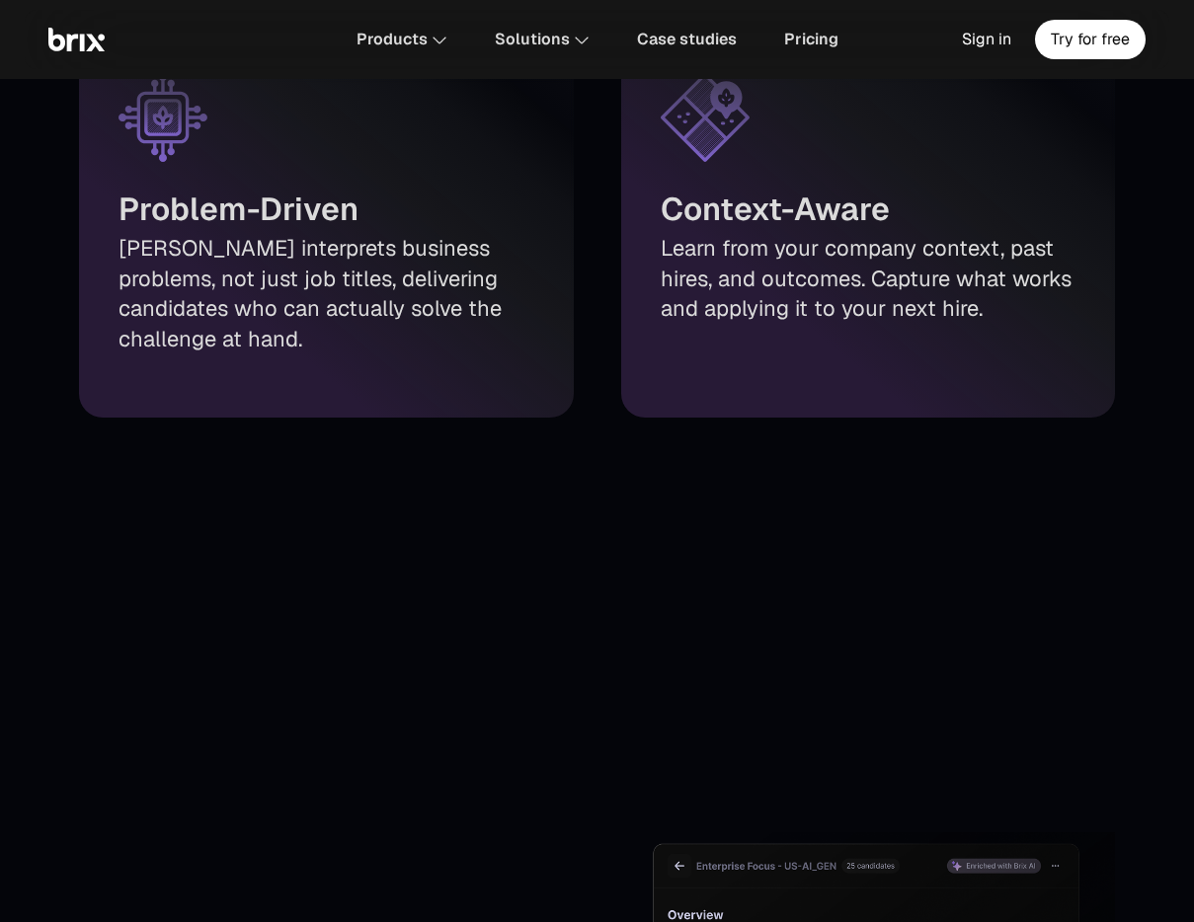
scroll to position [2537, 0]
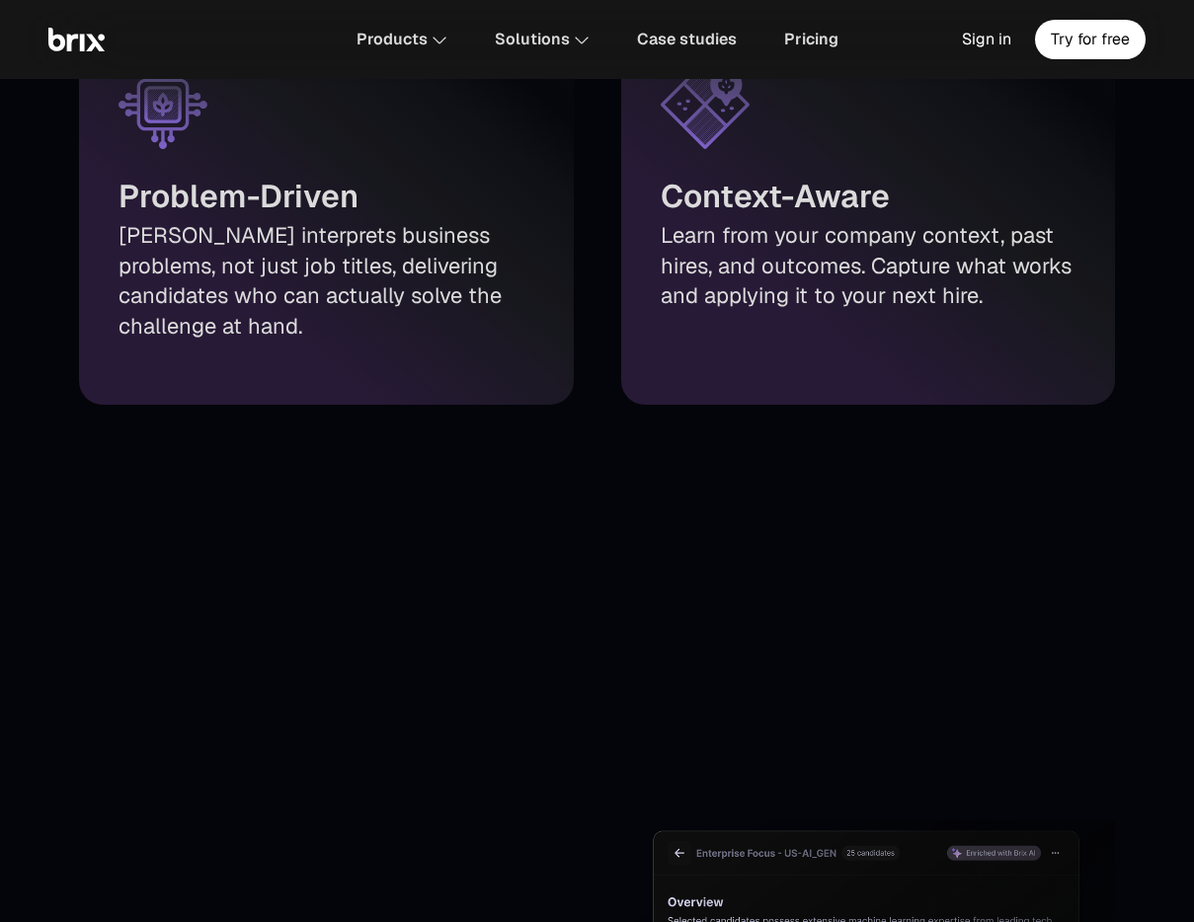
click at [751, 205] on h3 "Context-Aware" at bounding box center [775, 196] width 229 height 47
drag, startPoint x: 741, startPoint y: 189, endPoint x: 878, endPoint y: 191, distance: 137.3
click at [878, 191] on h3 "Context-Aware" at bounding box center [775, 196] width 229 height 47
drag, startPoint x: 867, startPoint y: 197, endPoint x: 792, endPoint y: 187, distance: 75.8
click at [796, 187] on div "Context-Aware Learn from your company context, past hires, and outcomes. Captur…" at bounding box center [868, 201] width 495 height 408
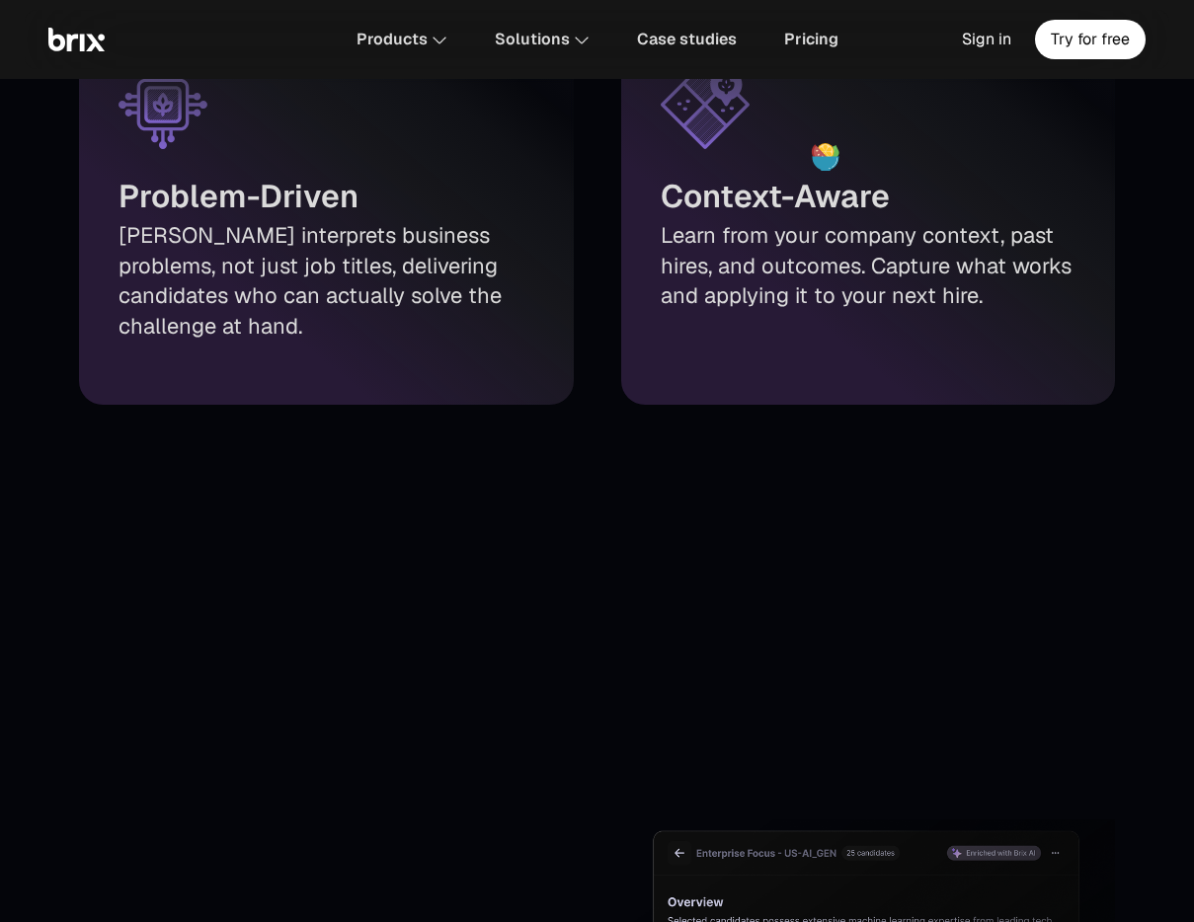
click at [754, 187] on h3 "Context-Aware" at bounding box center [775, 196] width 229 height 47
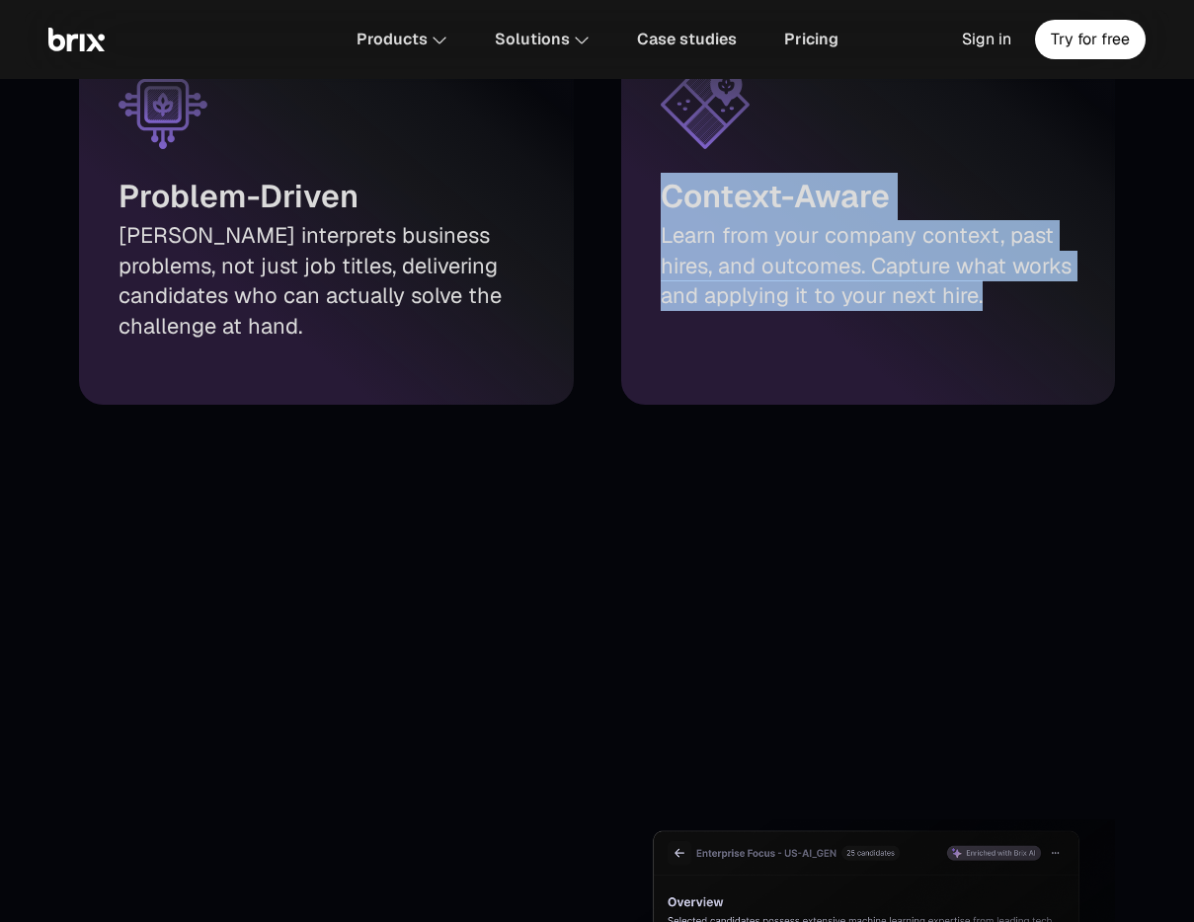
drag, startPoint x: 668, startPoint y: 200, endPoint x: 1001, endPoint y: 314, distance: 352.5
click at [1001, 314] on div "Context-Aware Learn from your company context, past hires, and outcomes. Captur…" at bounding box center [868, 201] width 495 height 408
click at [763, 199] on h3 "Context-Aware" at bounding box center [775, 196] width 229 height 47
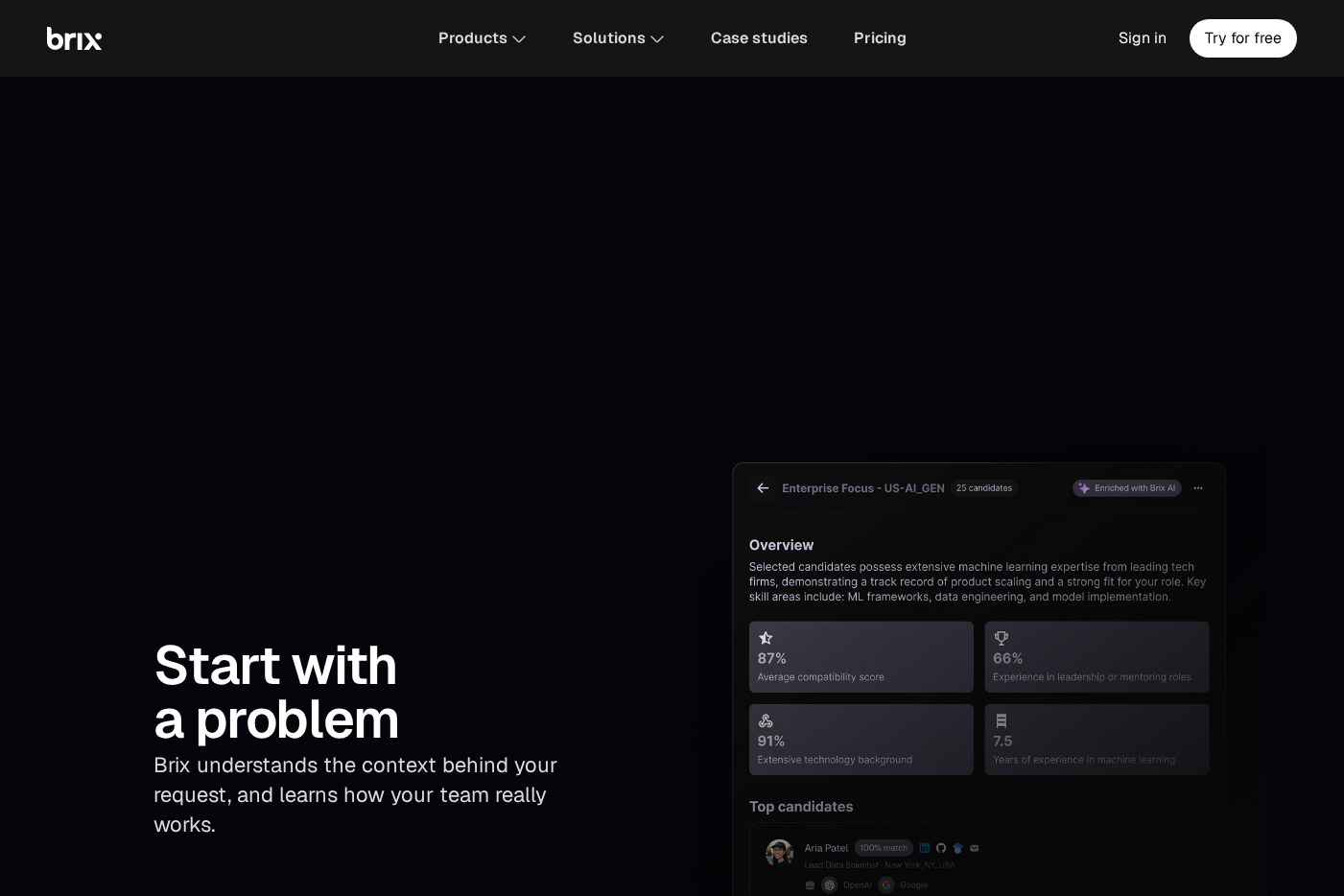
scroll to position [3154, 0]
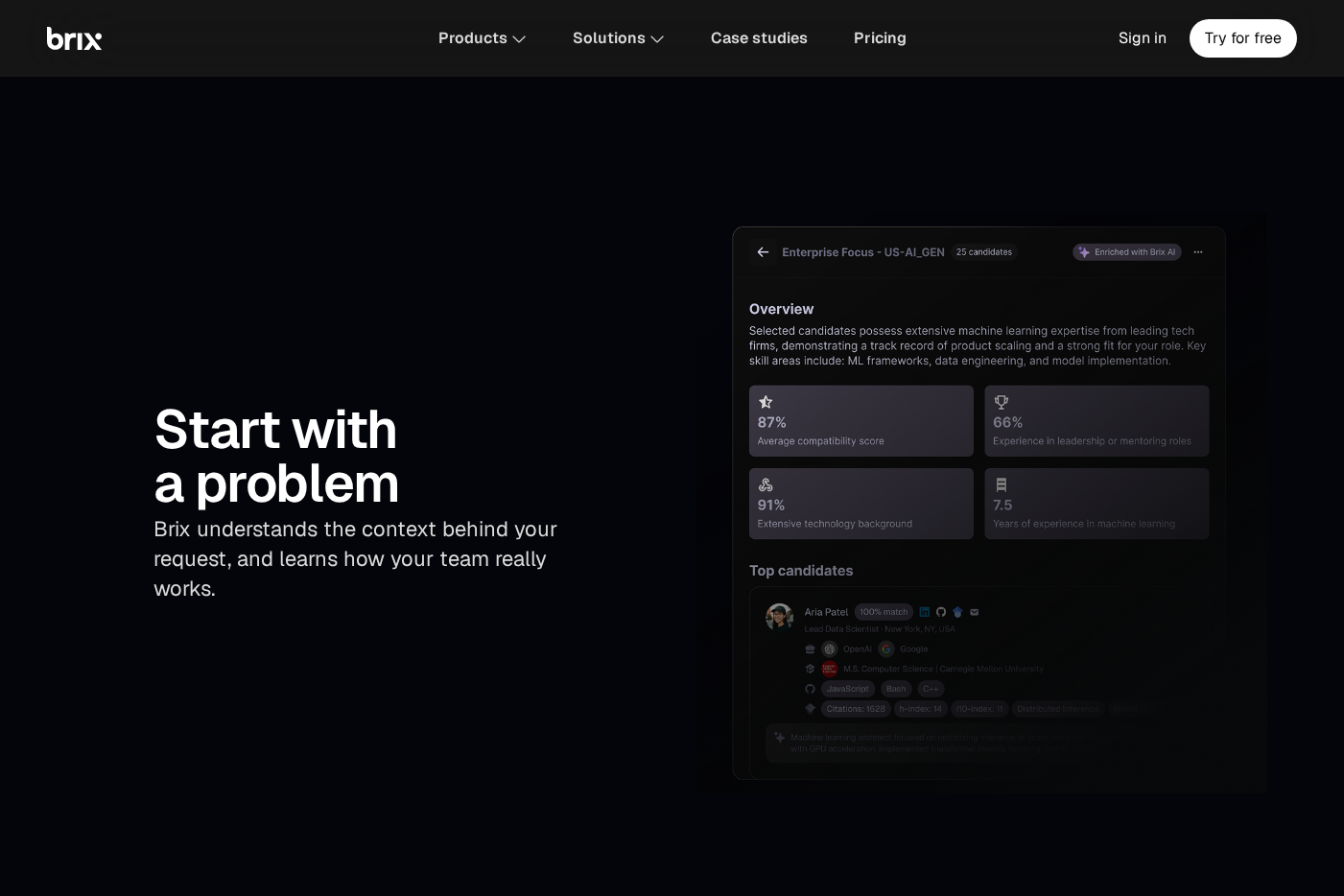
click at [397, 543] on p "Brix understands the context behind your request, and learns how your team real…" at bounding box center [363, 558] width 420 height 88
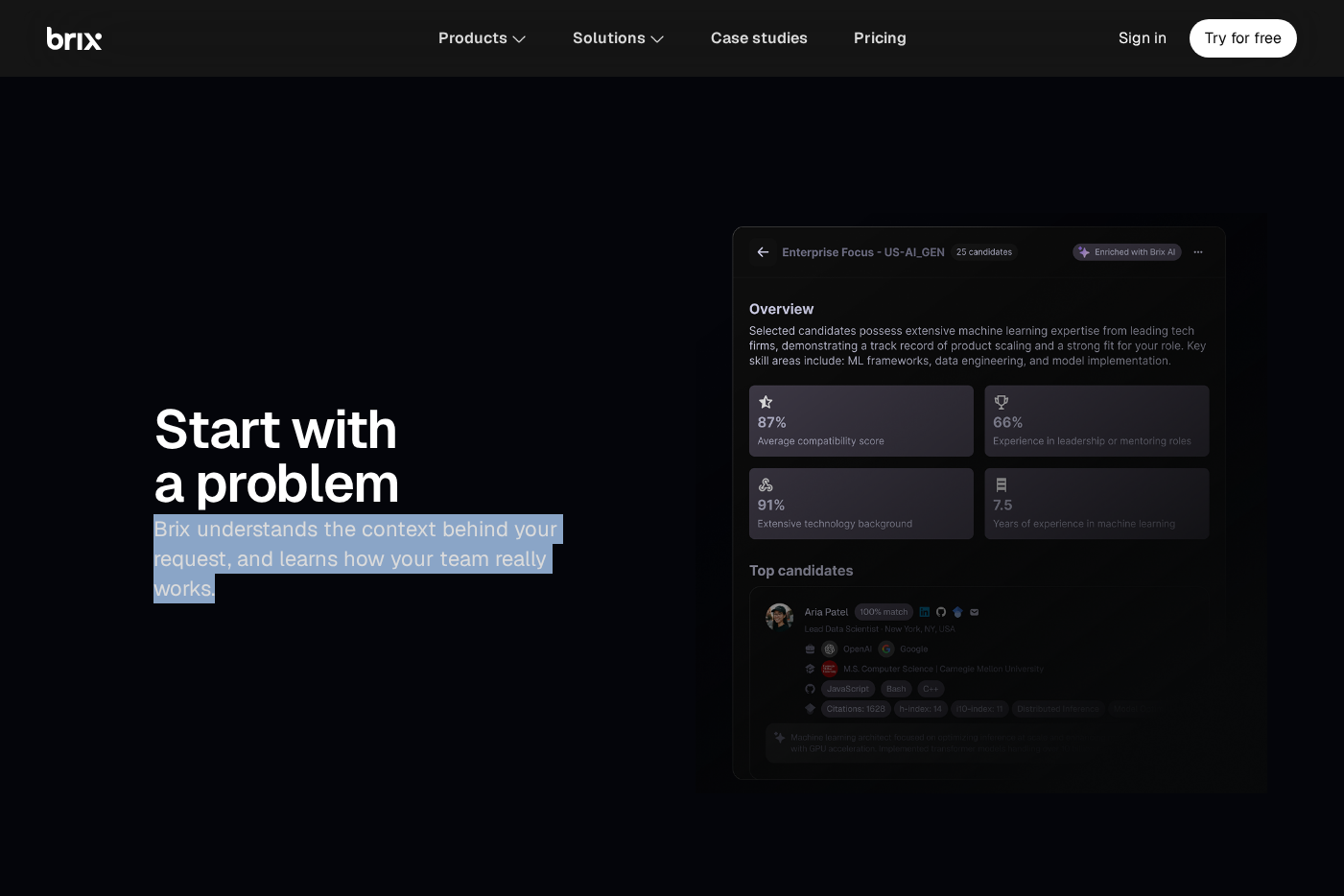
drag, startPoint x: 152, startPoint y: 536, endPoint x: 247, endPoint y: 598, distance: 113.4
click at [247, 598] on div "Start with a problem Brix understands the context behind your request, and lear…" at bounding box center [362, 502] width 572 height 579
click at [303, 608] on div "Start with a problem Brix understands the context behind your request, and lear…" at bounding box center [362, 502] width 572 height 579
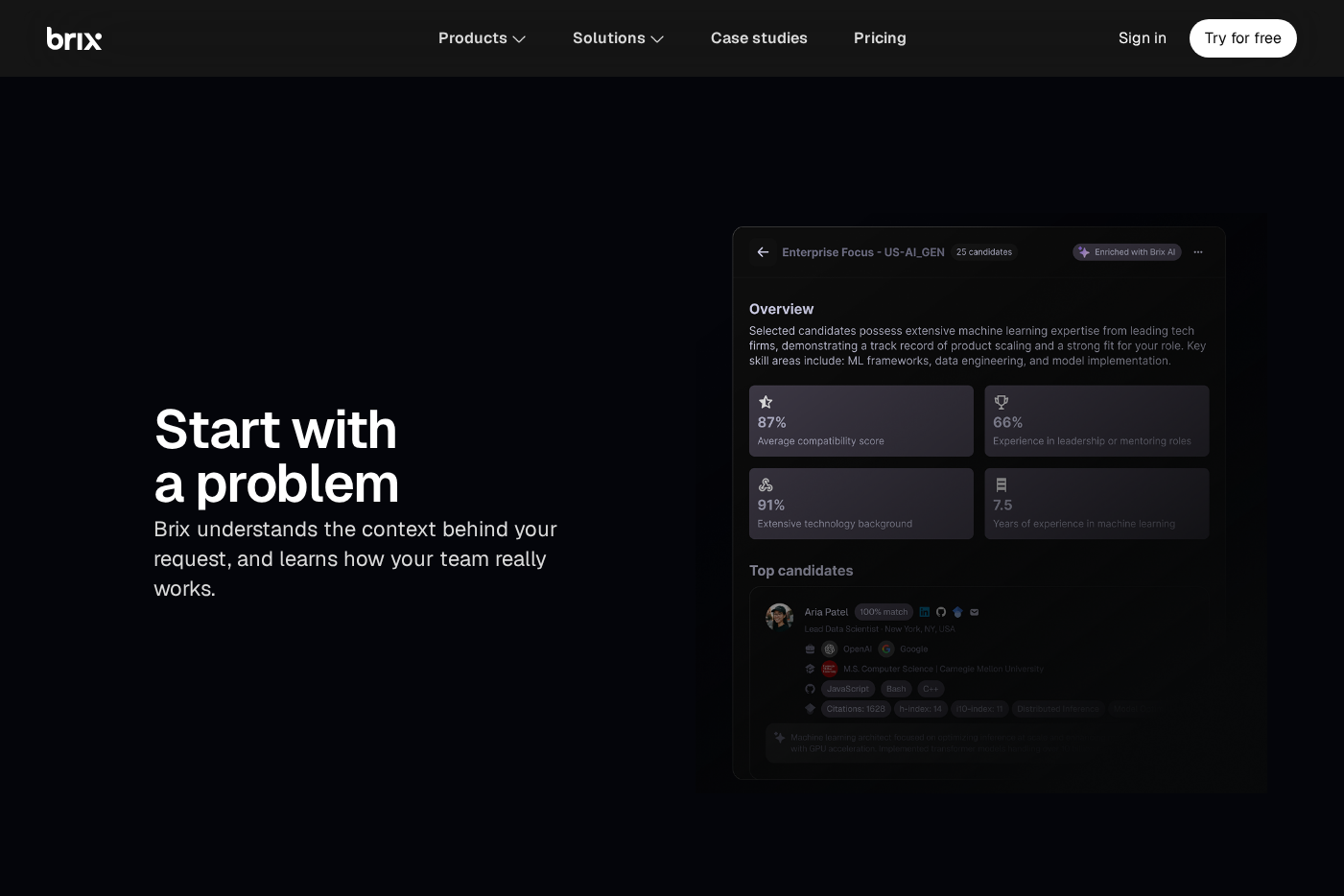
click at [329, 568] on p "Brix understands the context behind your request, and learns how your team real…" at bounding box center [363, 558] width 420 height 88
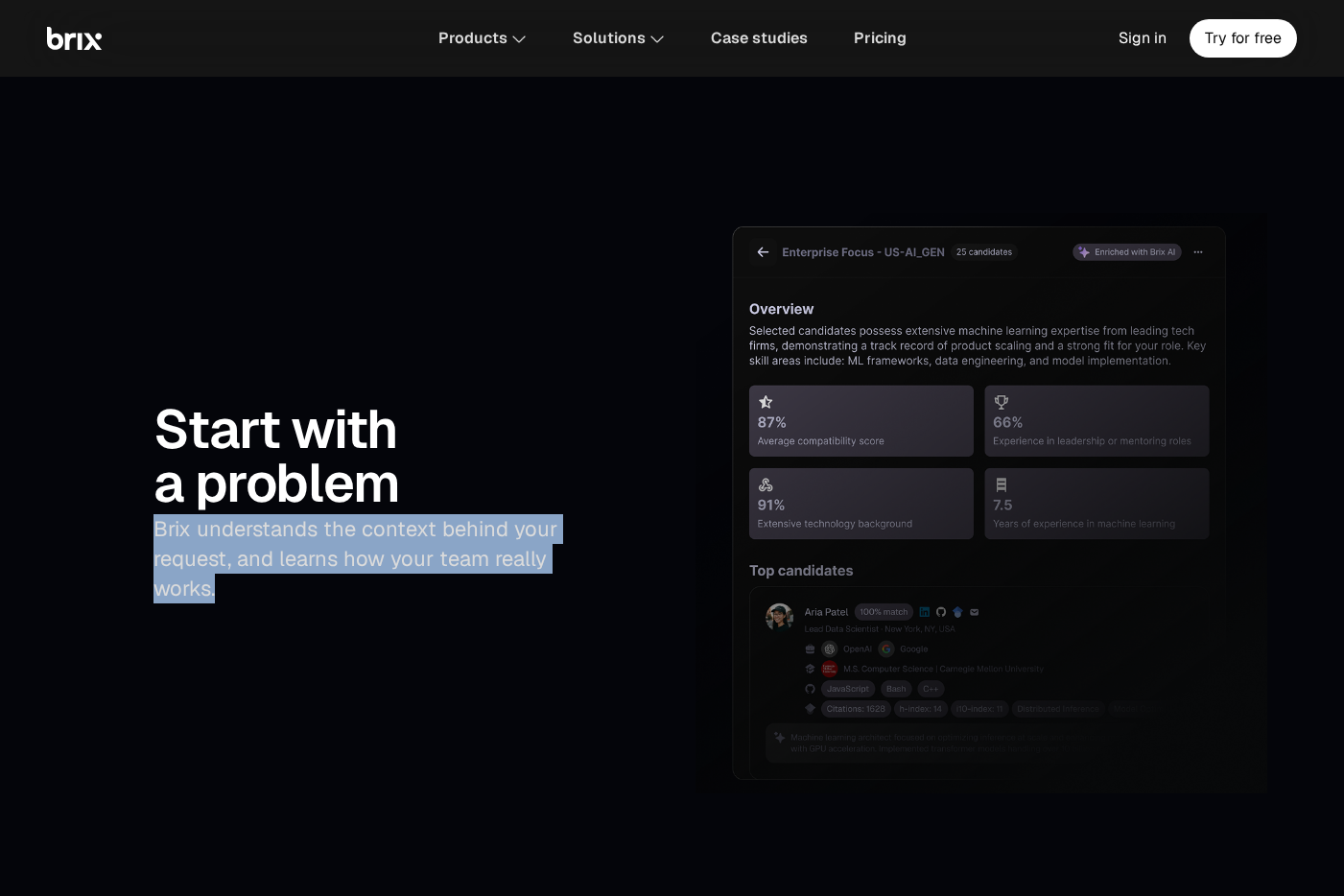
drag, startPoint x: 222, startPoint y: 589, endPoint x: 130, endPoint y: 532, distance: 108.2
click at [130, 532] on div "Start with a problem Brix understands the context behind your request, and lear…" at bounding box center [362, 502] width 572 height 579
click at [293, 566] on p "Brix understands the context behind your request, and learns how your team real…" at bounding box center [363, 558] width 420 height 88
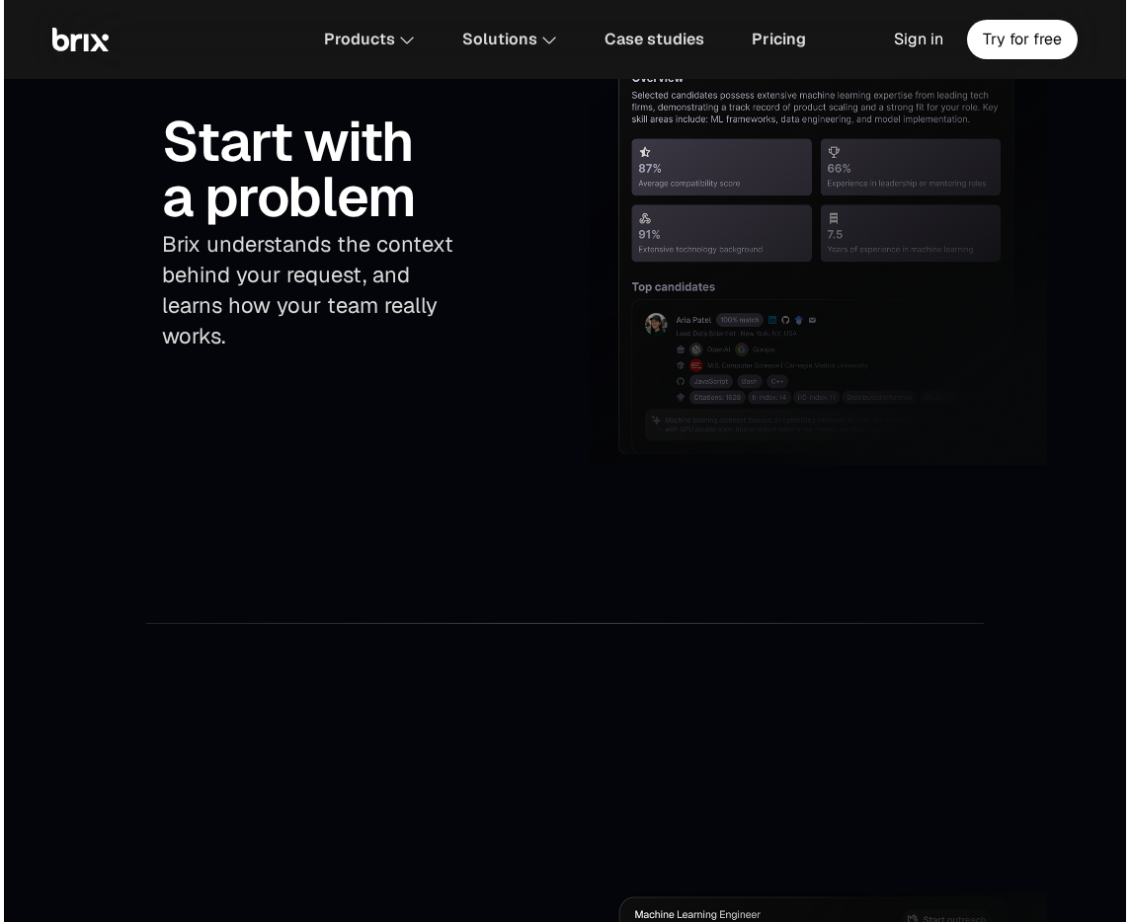
scroll to position [3303, 0]
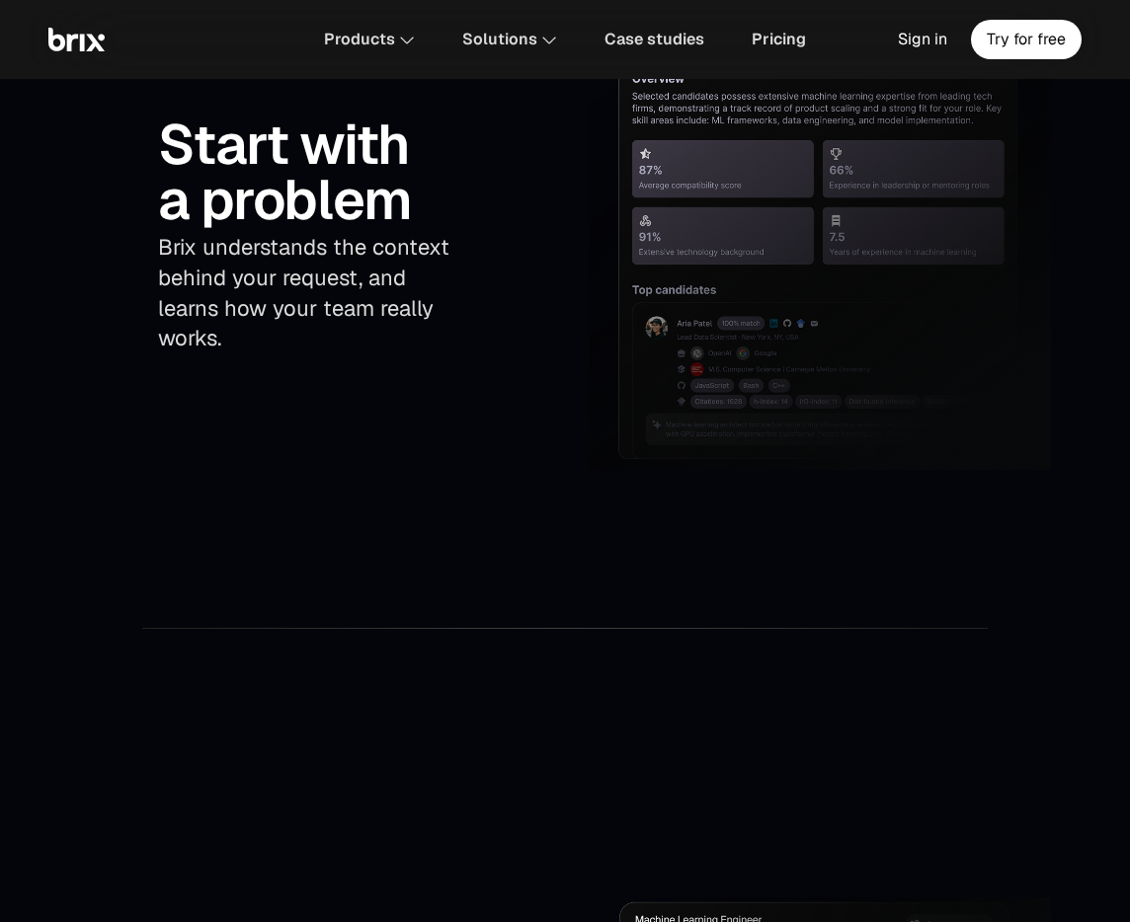
drag, startPoint x: 290, startPoint y: 231, endPoint x: 311, endPoint y: 245, distance: 24.9
click at [291, 232] on p "Brix understands the context behind your request, and learns how your team real…" at bounding box center [310, 292] width 304 height 121
drag, startPoint x: 320, startPoint y: 263, endPoint x: 367, endPoint y: 320, distance: 74.3
click at [367, 320] on p "Brix understands the context behind your request, and learns how your team real…" at bounding box center [310, 292] width 304 height 121
click at [325, 326] on p "Brix understands the context behind your request, and learns how your team real…" at bounding box center [310, 292] width 304 height 121
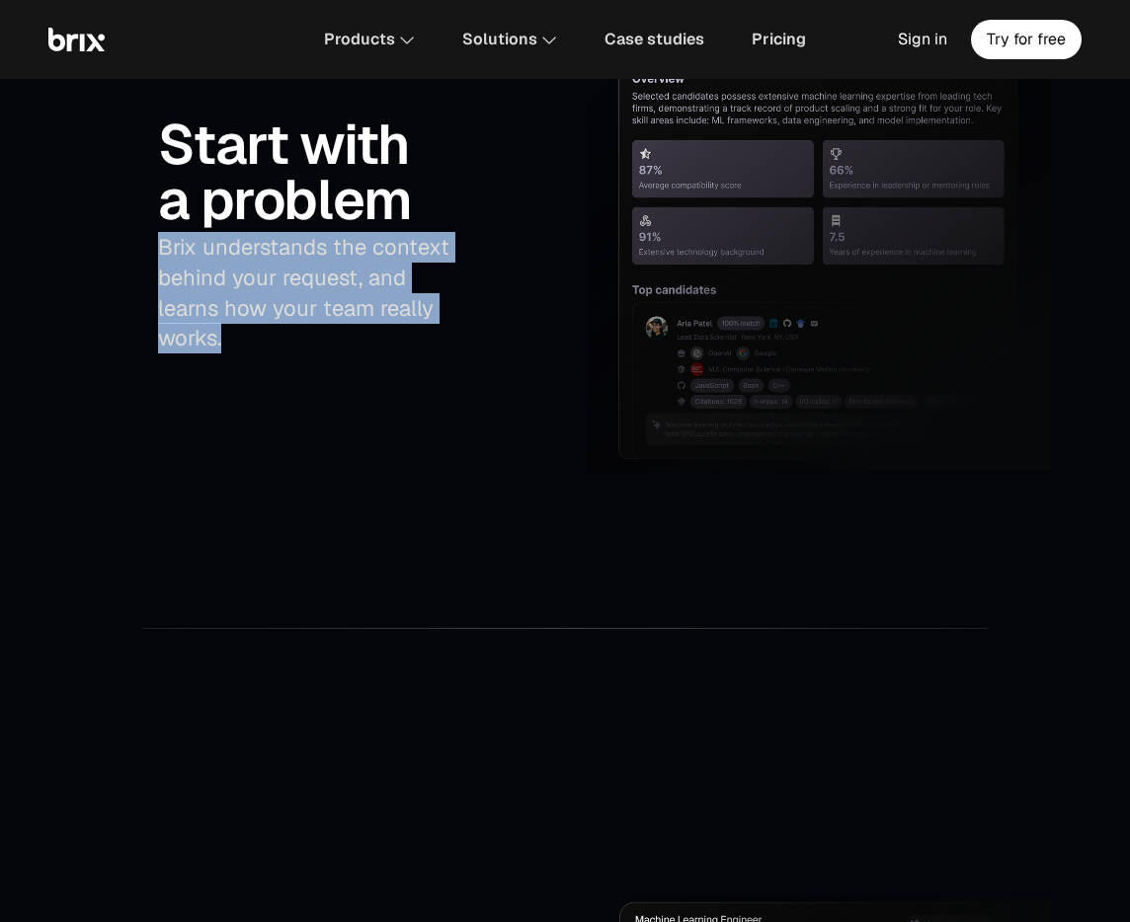
drag, startPoint x: 171, startPoint y: 248, endPoint x: 244, endPoint y: 377, distance: 148.6
click at [244, 377] on div "Start with a problem Brix understands the context behind your request, and lear…" at bounding box center [310, 235] width 462 height 468
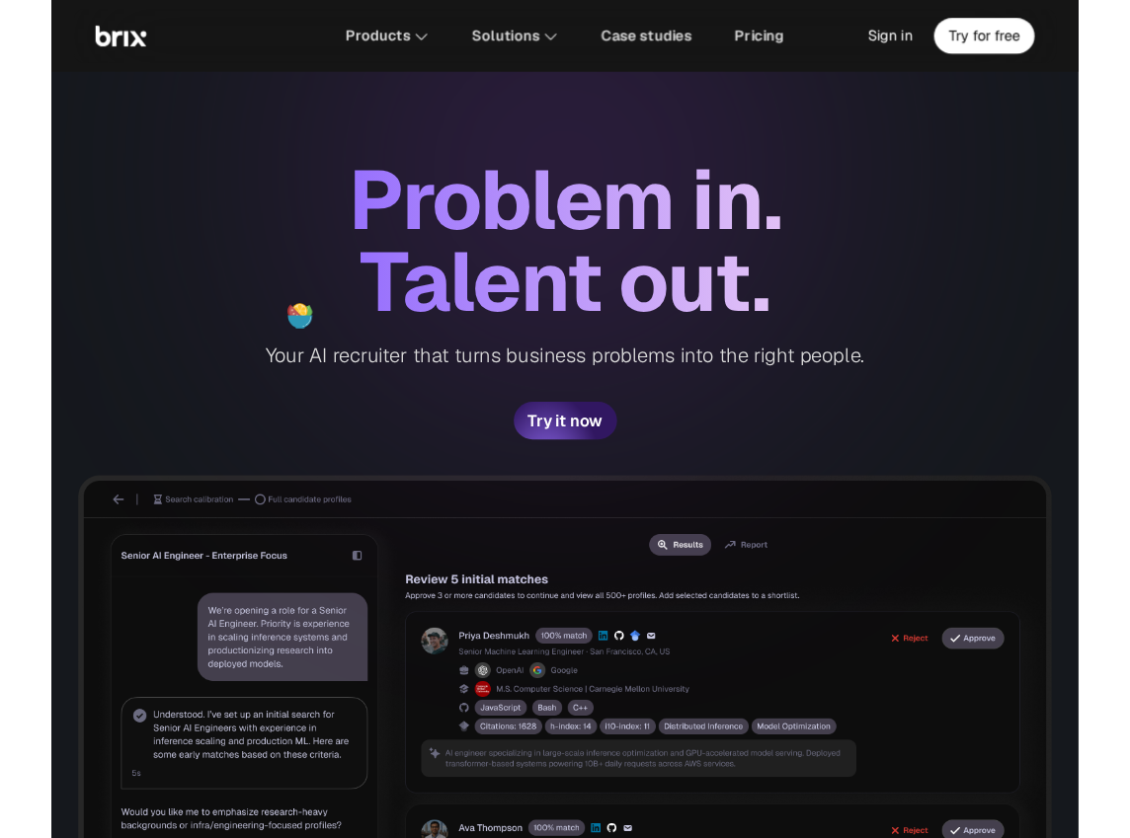
scroll to position [0, 0]
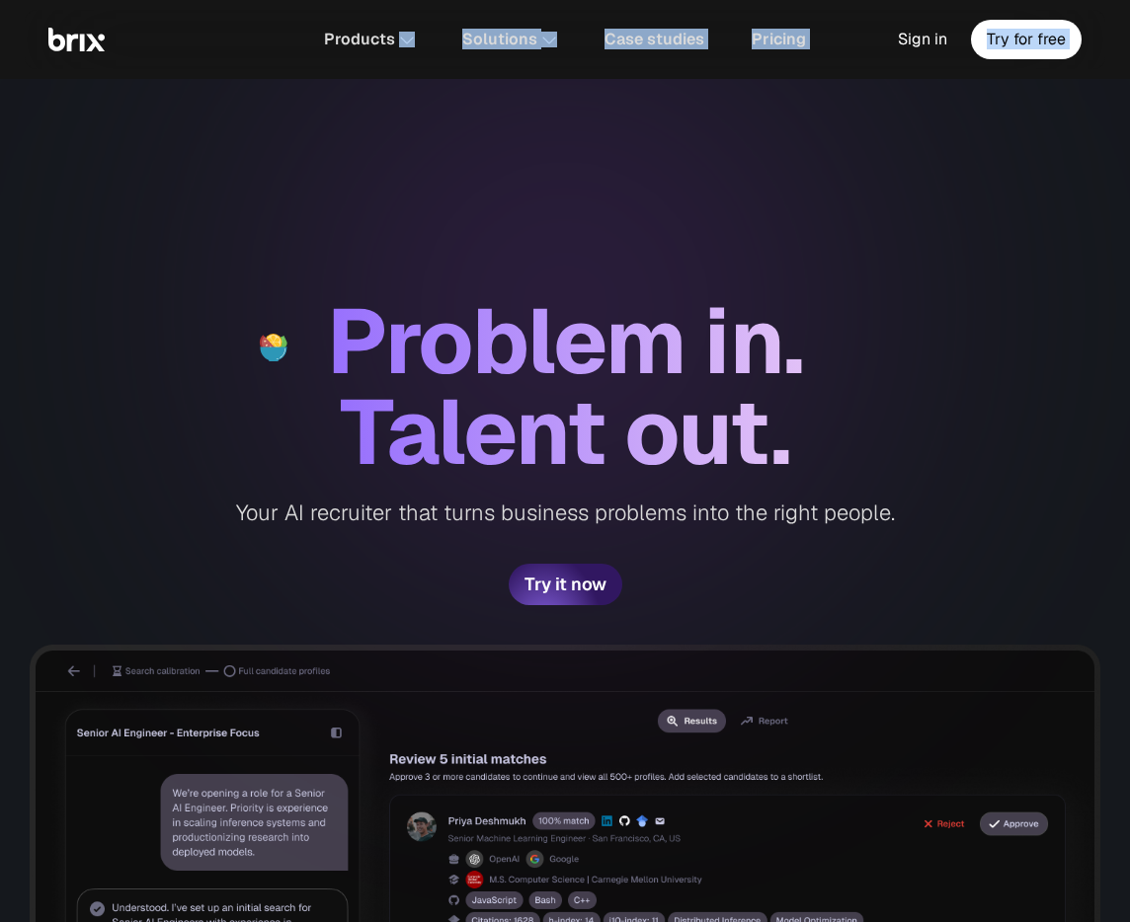
drag, startPoint x: 432, startPoint y: 41, endPoint x: 433, endPoint y: 66, distance: 24.8
